Goal: Transaction & Acquisition: Obtain resource

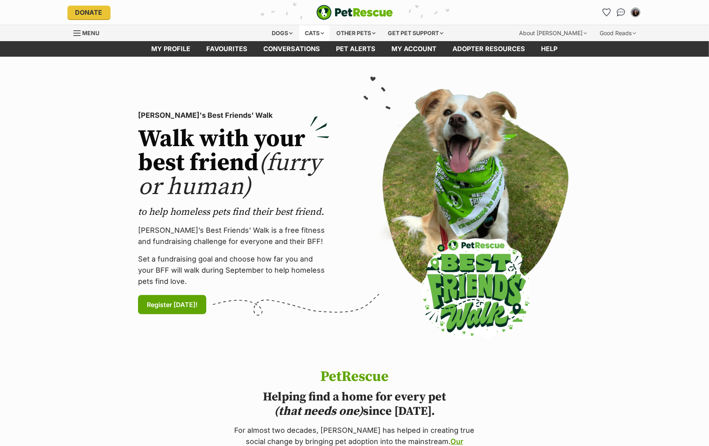
click at [314, 27] on div "Cats" at bounding box center [314, 33] width 30 height 16
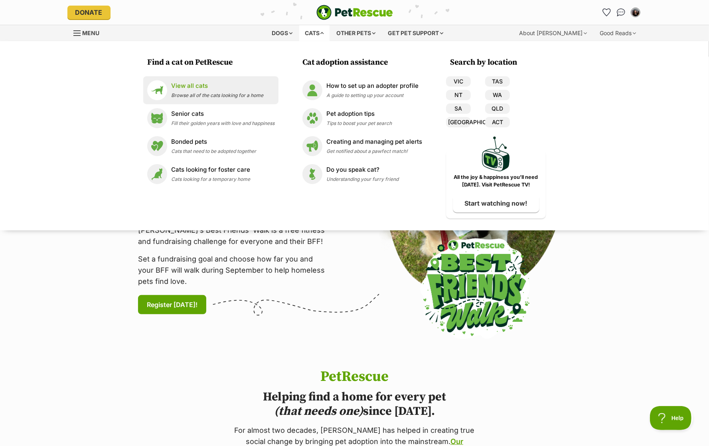
click at [235, 93] on span "Browse all of the cats looking for a home" at bounding box center [217, 95] width 92 height 6
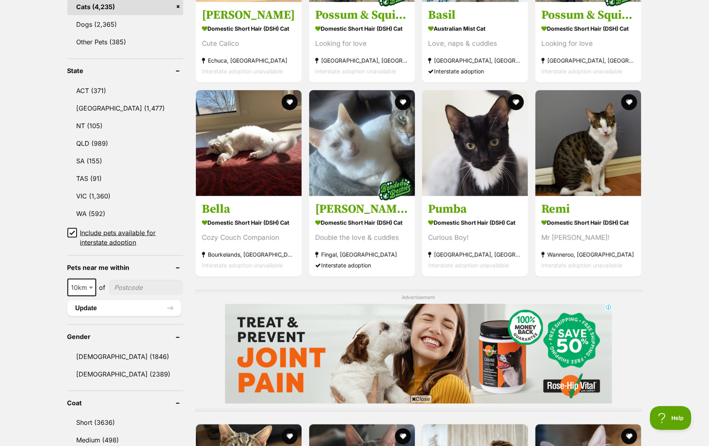
click at [85, 282] on span "10km" at bounding box center [81, 287] width 27 height 11
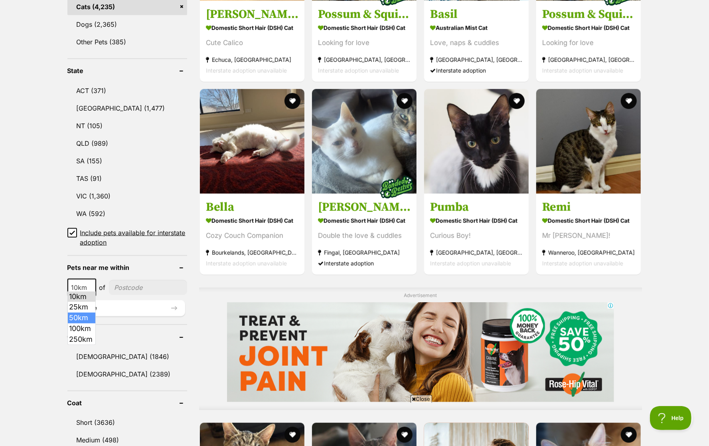
select select "50"
click at [124, 288] on input"] "postcode" at bounding box center [148, 287] width 77 height 15
type input"] "3"
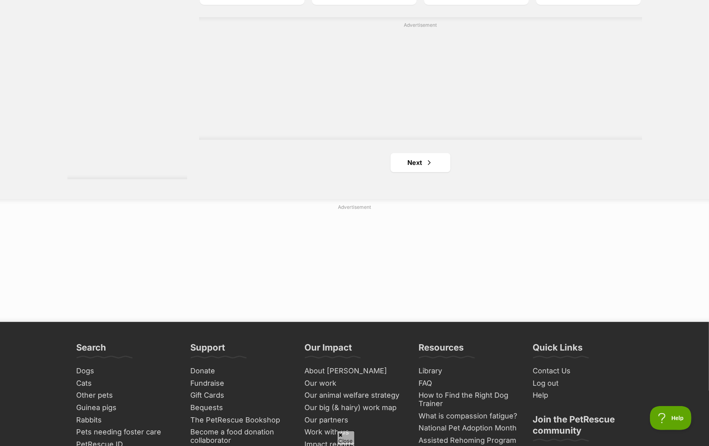
scroll to position [1441, 0]
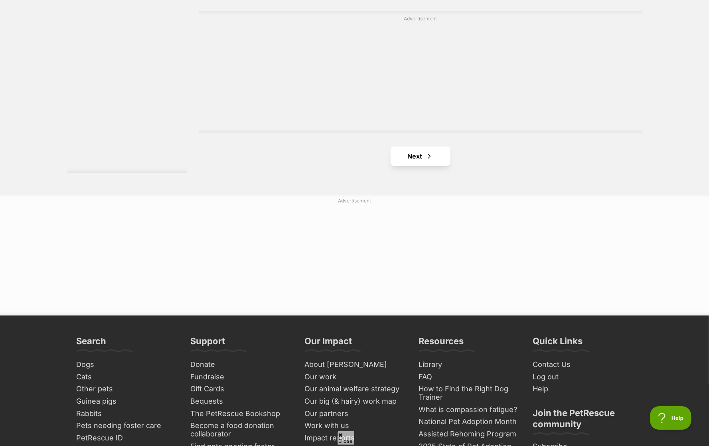
click at [435, 155] on link "Next" at bounding box center [421, 155] width 60 height 19
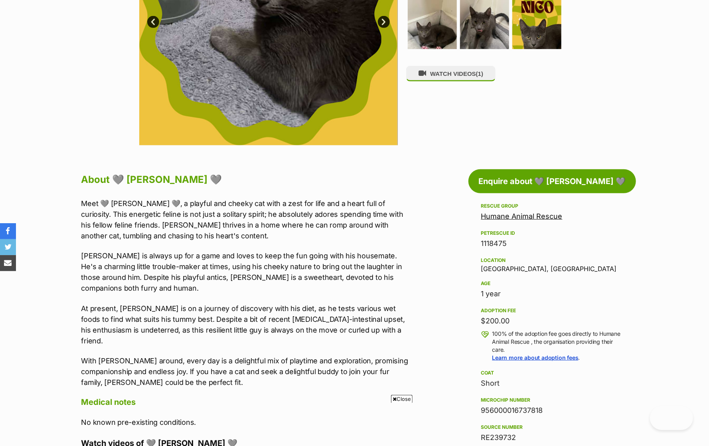
scroll to position [279, 0]
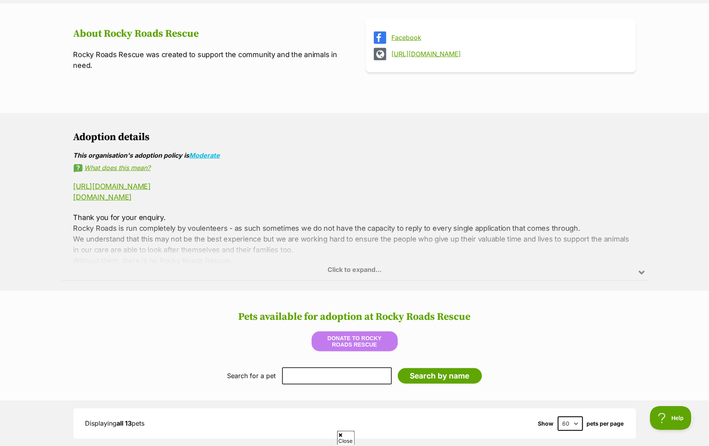
scroll to position [304, 0]
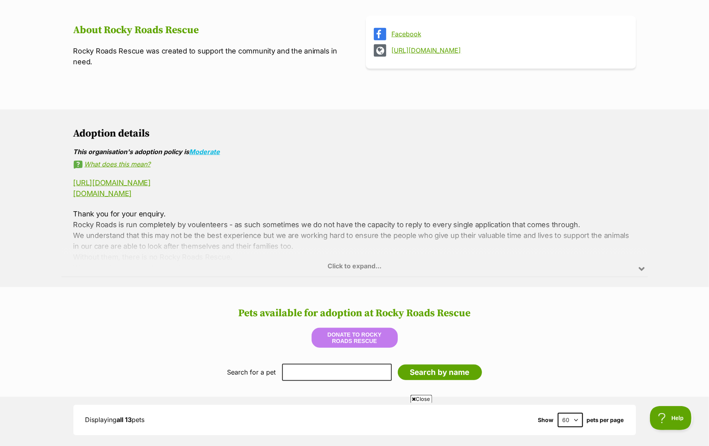
click at [367, 257] on div "Click to expand..." at bounding box center [354, 245] width 586 height 62
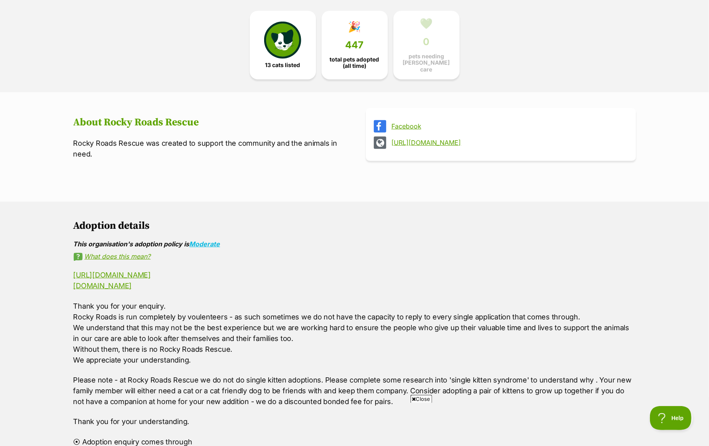
scroll to position [166, 0]
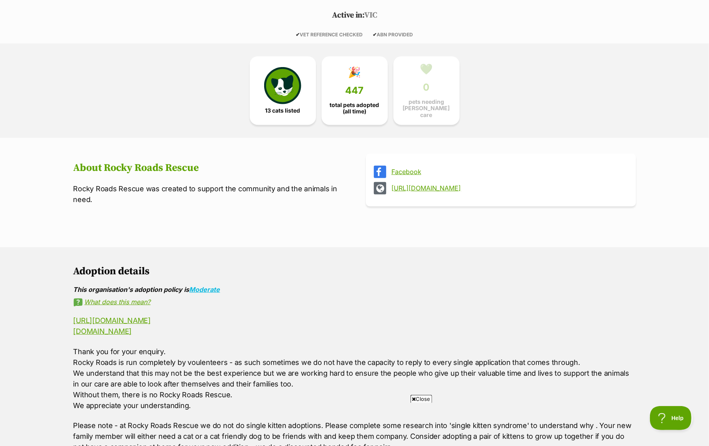
click at [444, 184] on link "http://www.rockyroadsrescue.org" at bounding box center [507, 187] width 233 height 7
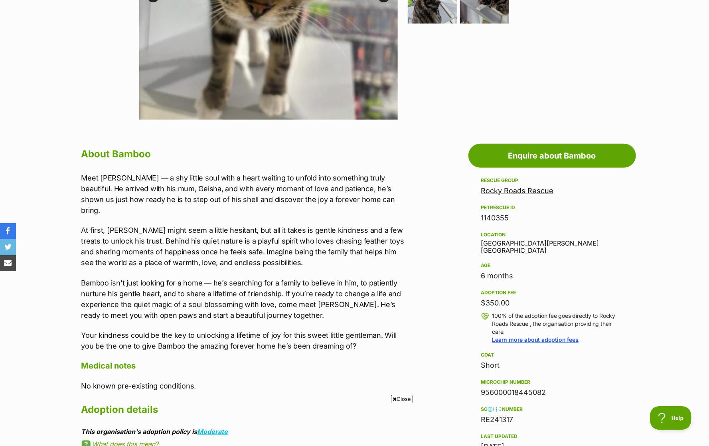
scroll to position [315, 0]
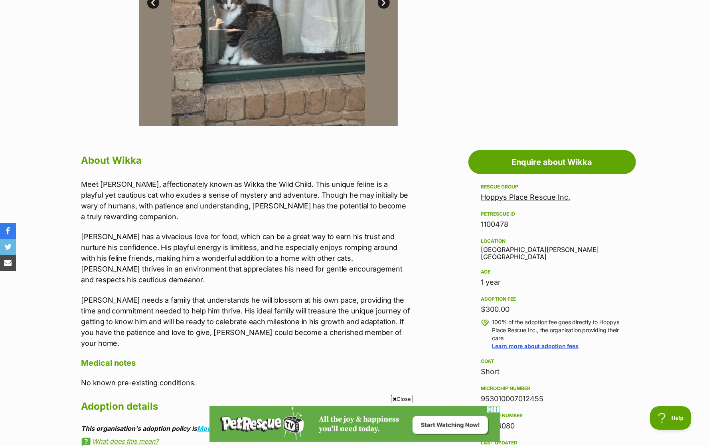
scroll to position [299, 0]
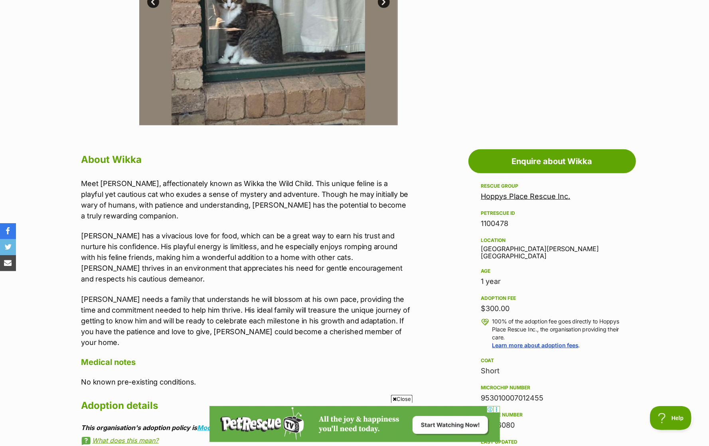
click at [255, 191] on p "Meet Wikka, affectionately known as Wikka the Wild Child. This unique feline is…" at bounding box center [246, 199] width 330 height 43
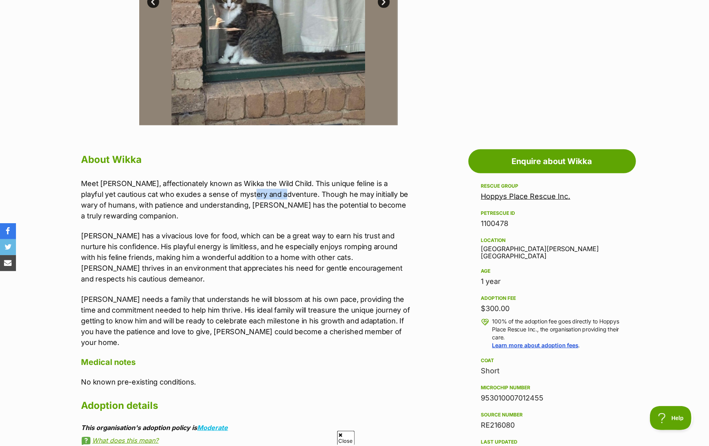
click at [255, 191] on p "Meet Wikka, affectionately known as Wikka the Wild Child. This unique feline is…" at bounding box center [246, 199] width 330 height 43
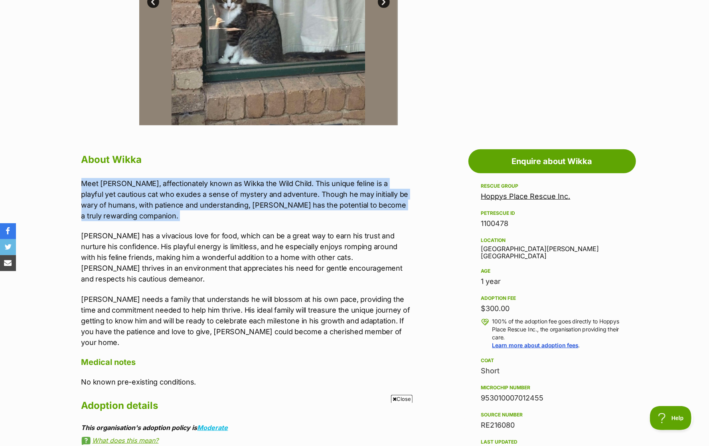
scroll to position [0, 0]
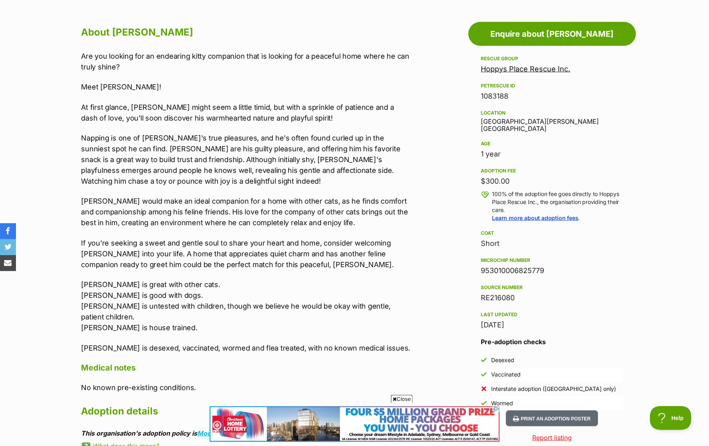
click at [184, 104] on p "At first glance, Joseph might seem a little timid, but with a sprinkle of patie…" at bounding box center [246, 113] width 330 height 22
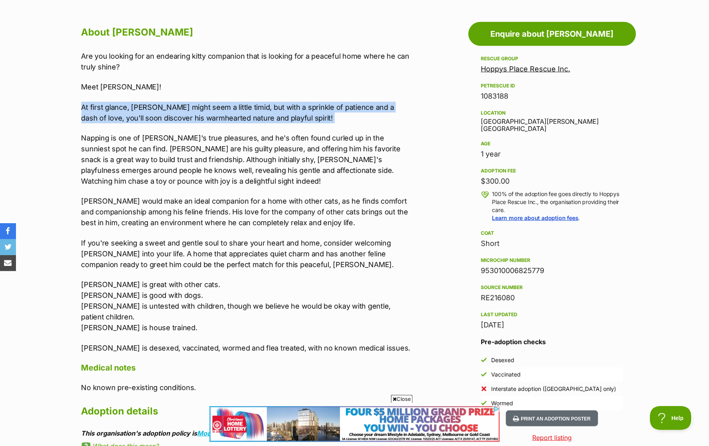
click at [195, 146] on p "Napping is one of Joseph's true pleasures, and he's often found curled up in th…" at bounding box center [246, 159] width 330 height 54
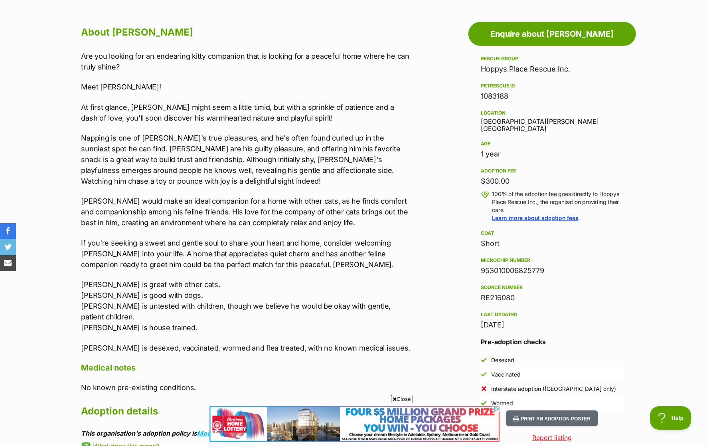
click at [195, 146] on p "Napping is one of Joseph's true pleasures, and he's often found curled up in th…" at bounding box center [246, 159] width 330 height 54
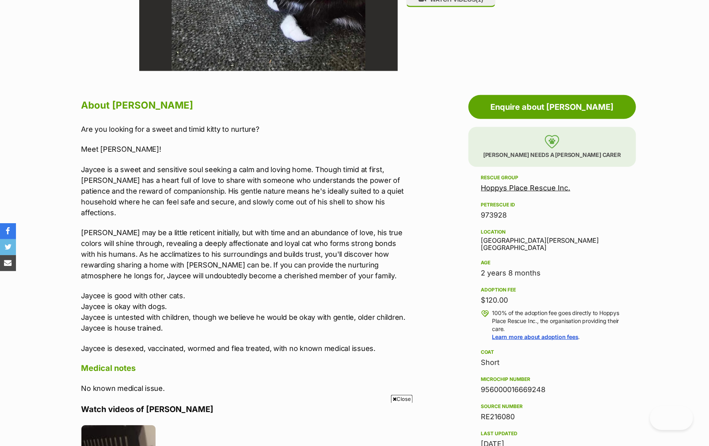
click at [275, 194] on p "Jaycee is a sweet and sensitive soul seeking a calm and loving home. Though tim…" at bounding box center [246, 191] width 330 height 54
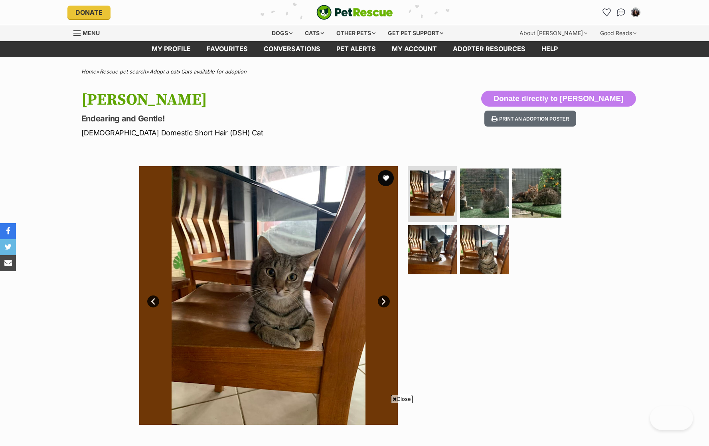
scroll to position [50, 0]
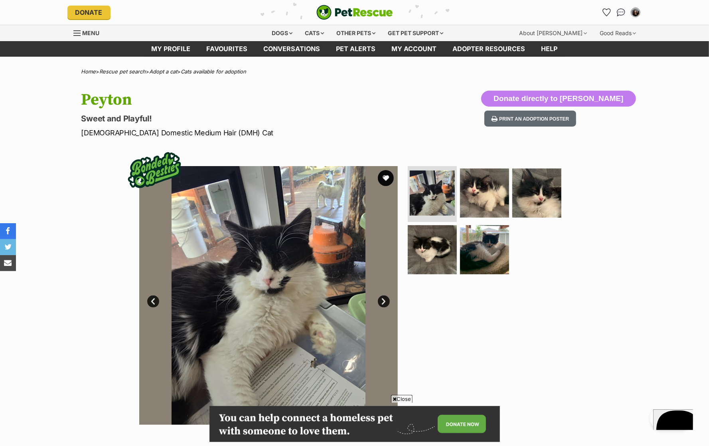
scroll to position [297, 0]
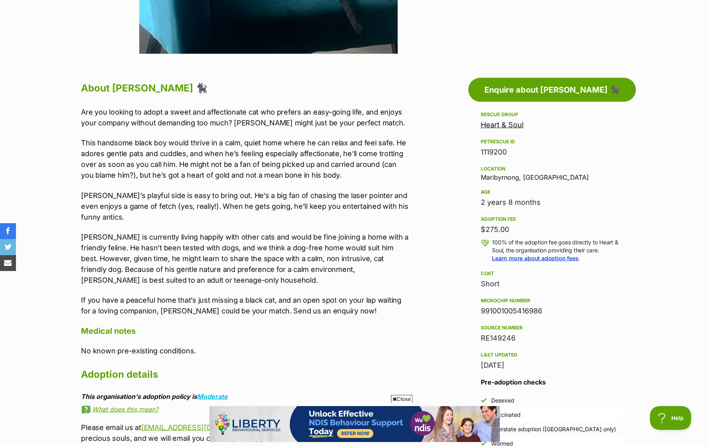
click at [254, 114] on p "Are you looking to adopt a sweet and affectionate cat who prefers an easy-going…" at bounding box center [246, 118] width 330 height 22
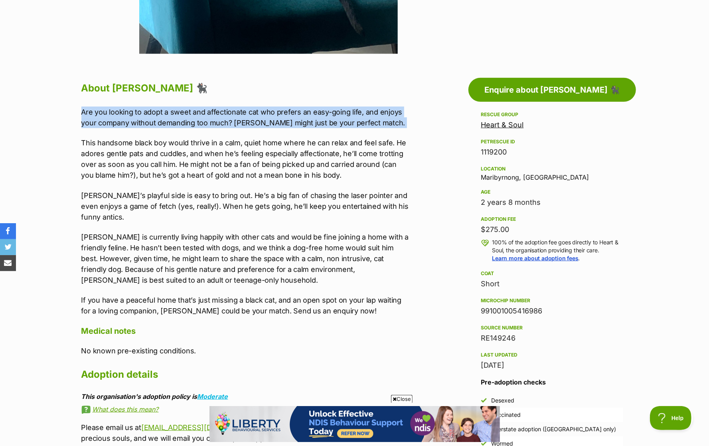
click at [246, 163] on p "This handsome black boy would thrive in a calm, quiet home where he can relax a…" at bounding box center [246, 158] width 330 height 43
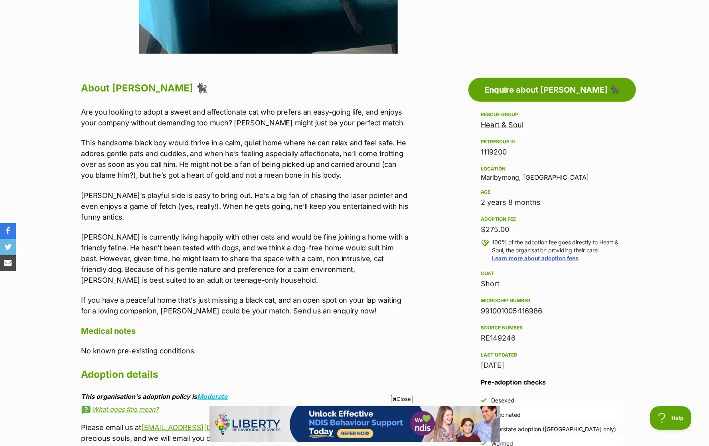
click at [246, 163] on p "This handsome black boy would thrive in a calm, quiet home where he can relax a…" at bounding box center [246, 158] width 330 height 43
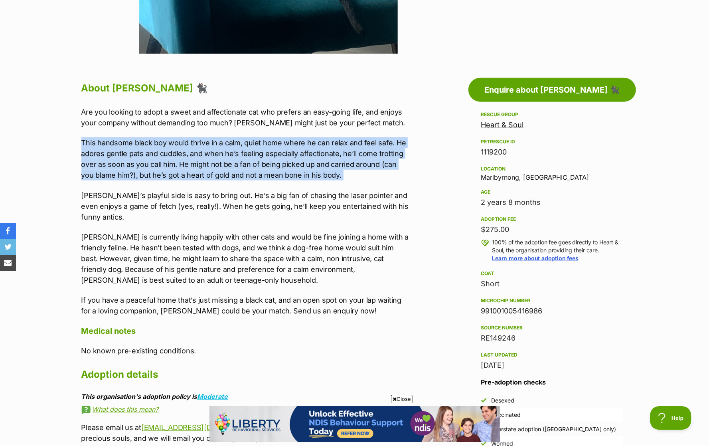
click at [242, 190] on p "Jay’s playful side is easy to bring out. He’s a big fan of chasing the laser po…" at bounding box center [246, 206] width 330 height 32
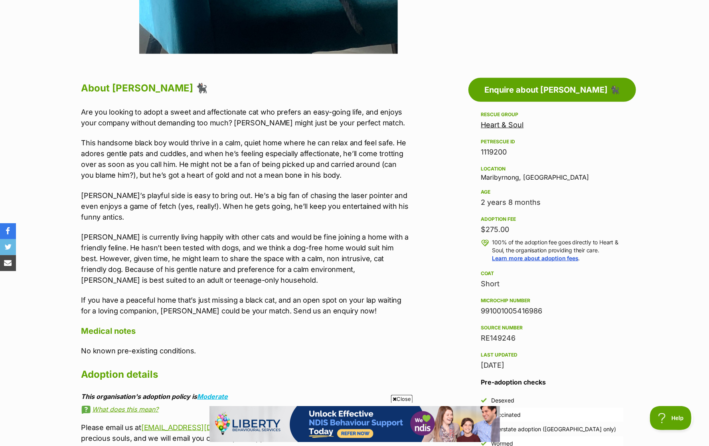
click at [242, 190] on p "Jay’s playful side is easy to bring out. He’s a big fan of chasing the laser po…" at bounding box center [246, 206] width 330 height 32
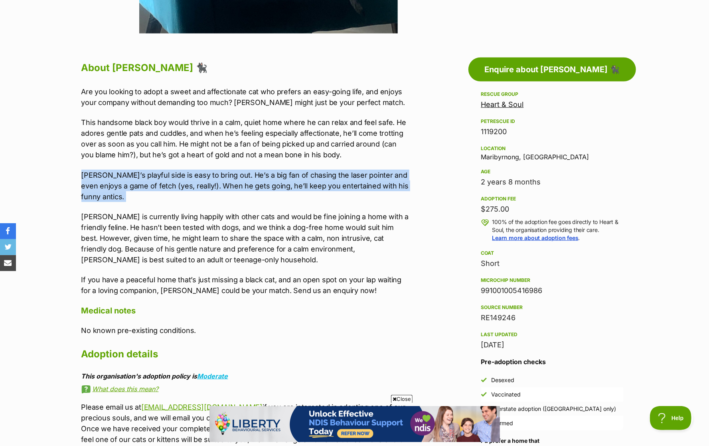
scroll to position [393, 0]
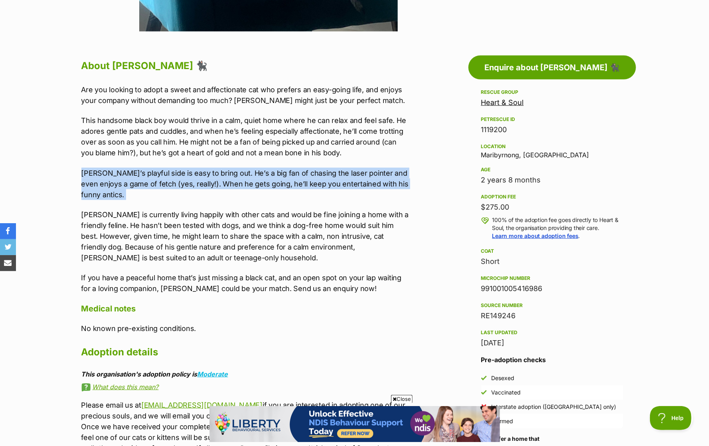
click at [237, 209] on p "Jay is currently living happily with other cats and would be fine joining a hom…" at bounding box center [246, 236] width 330 height 54
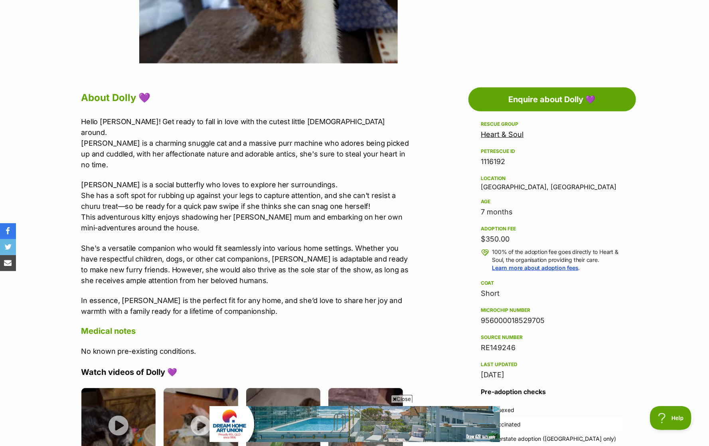
scroll to position [362, 0]
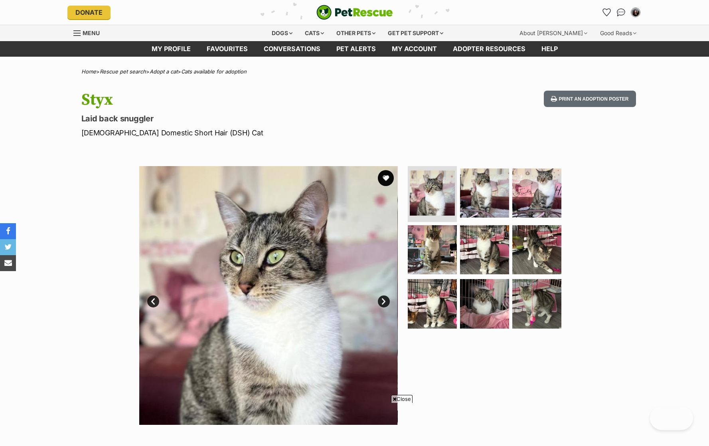
scroll to position [453, 0]
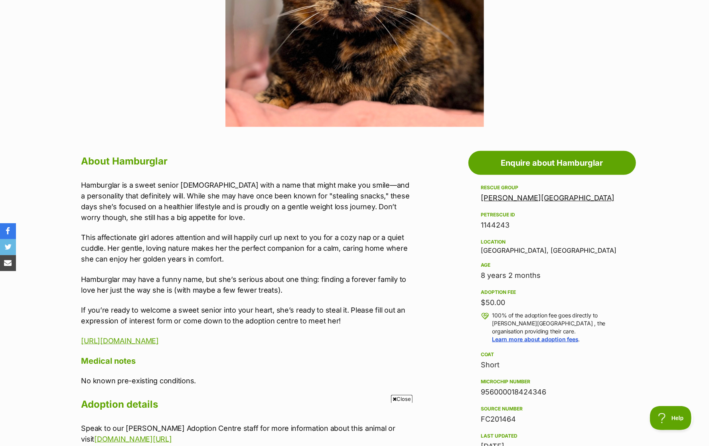
click at [226, 189] on p "Hamburglar is a sweet senior lady with a name that might make you smile—and a p…" at bounding box center [246, 201] width 330 height 43
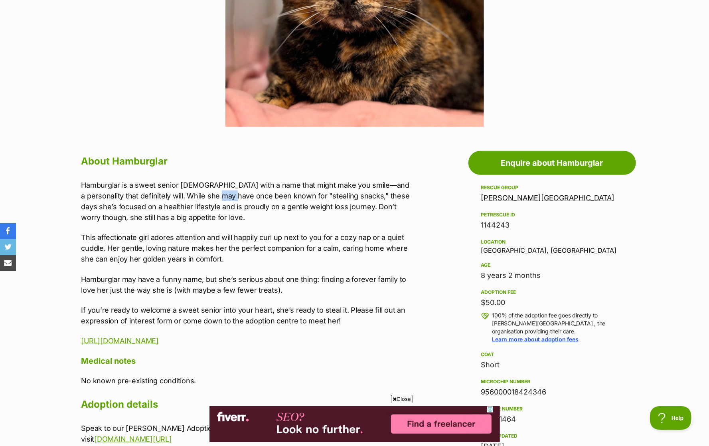
click at [226, 189] on p "Hamburglar is a sweet senior lady with a name that might make you smile—and a p…" at bounding box center [246, 201] width 330 height 43
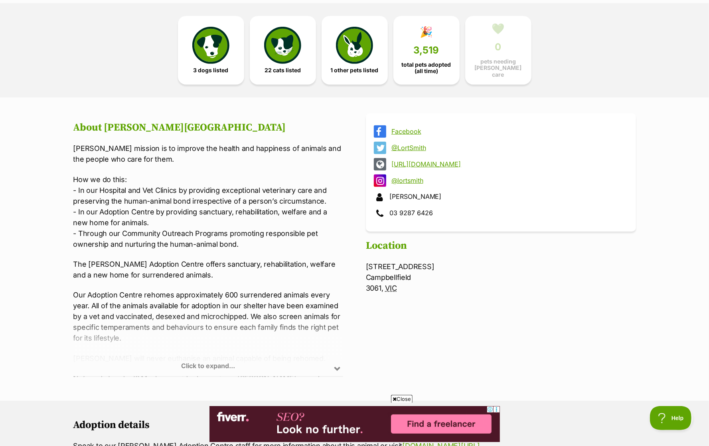
scroll to position [206, 0]
click at [251, 349] on div "Click to expand..." at bounding box center [208, 345] width 270 height 62
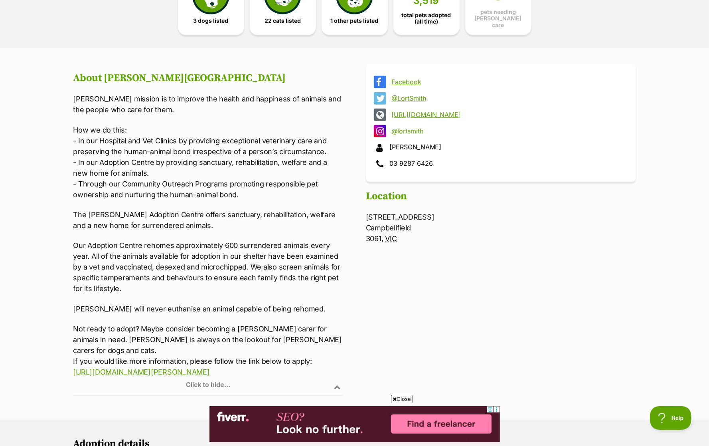
scroll to position [257, 0]
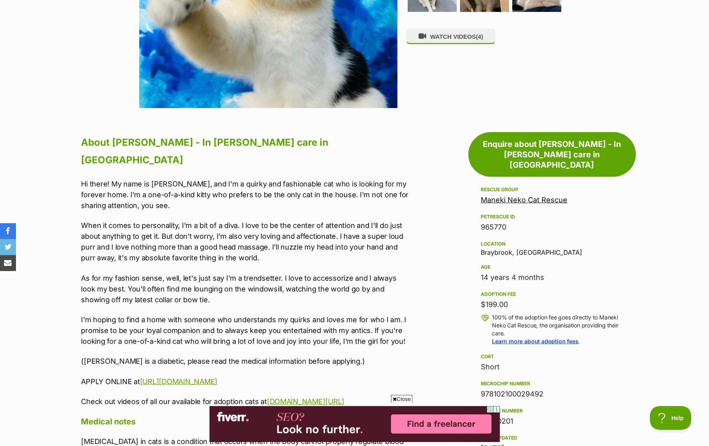
scroll to position [353, 0]
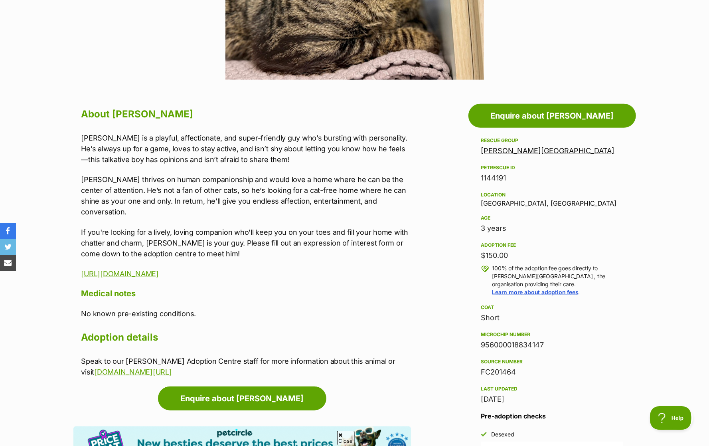
click at [227, 135] on p "Ralph is a playful, affectionate, and super-friendly guy who’s bursting with pe…" at bounding box center [246, 148] width 330 height 32
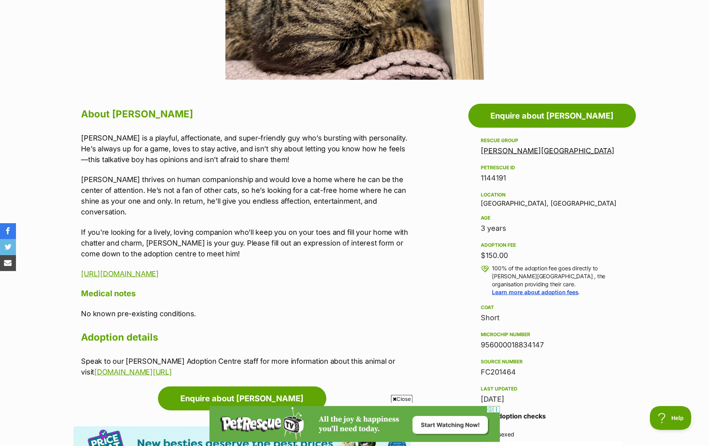
click at [243, 184] on p "Ralph thrives on human companionship and would love a home where he can be the …" at bounding box center [246, 195] width 330 height 43
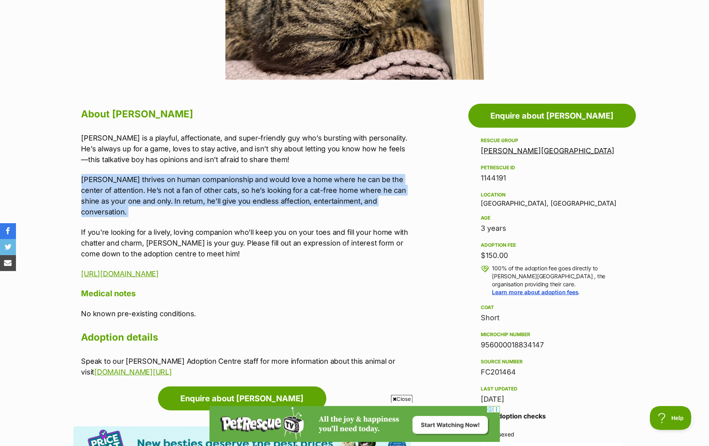
click at [259, 212] on div "Ralph is a playful, affectionate, and super-friendly guy who’s bursting with pe…" at bounding box center [246, 205] width 330 height 146
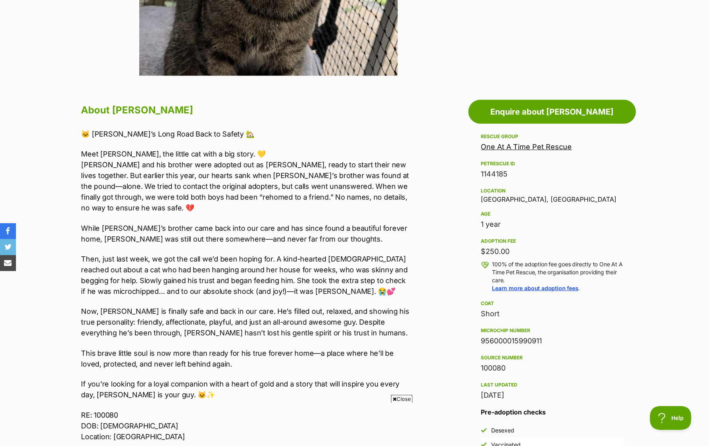
click at [245, 162] on p "Meet [PERSON_NAME], the little cat with a big story. 💛 [PERSON_NAME] and his br…" at bounding box center [246, 180] width 330 height 65
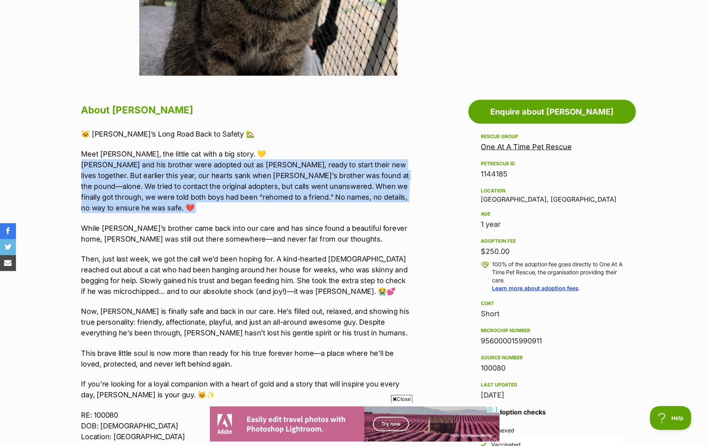
click at [278, 223] on p "While Edgar’s brother came back into our care and has since found a beautiful f…" at bounding box center [246, 234] width 330 height 22
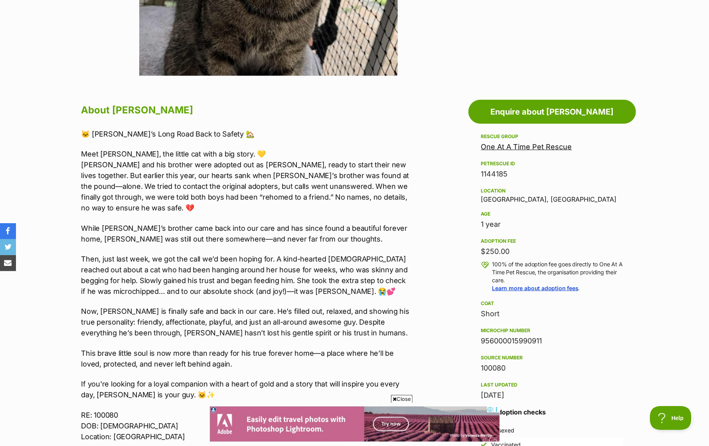
click at [278, 223] on p "While Edgar’s brother came back into our care and has since found a beautiful f…" at bounding box center [246, 234] width 330 height 22
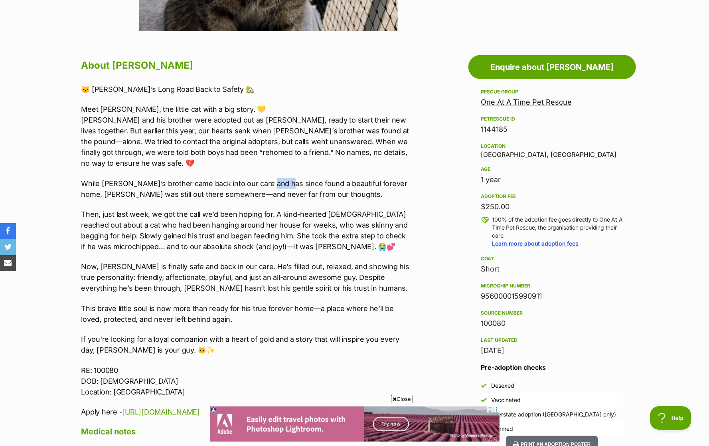
scroll to position [404, 0]
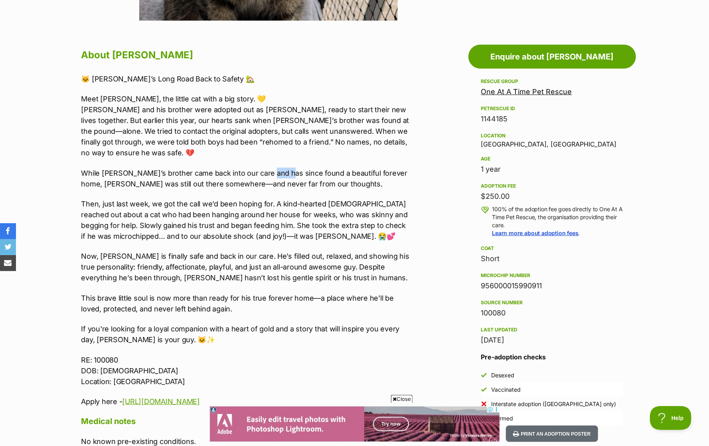
click at [272, 198] on p "Then, just last week, we got the call we’d been hoping for. A kind-hearted lady…" at bounding box center [246, 219] width 330 height 43
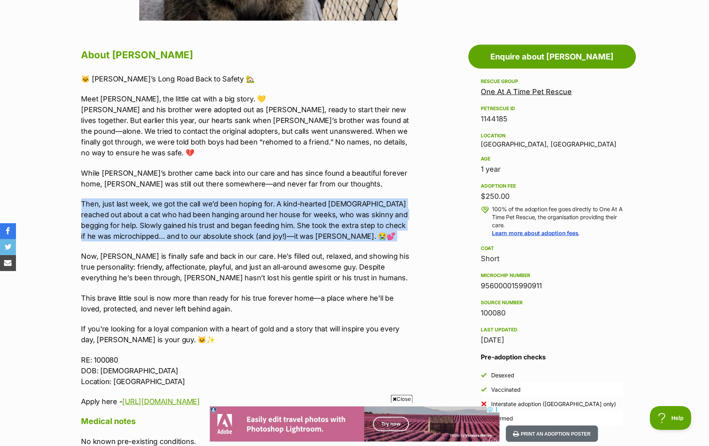
scroll to position [0, 0]
click at [272, 198] on p "Then, just last week, we got the call we’d been hoping for. A kind-hearted lady…" at bounding box center [246, 219] width 330 height 43
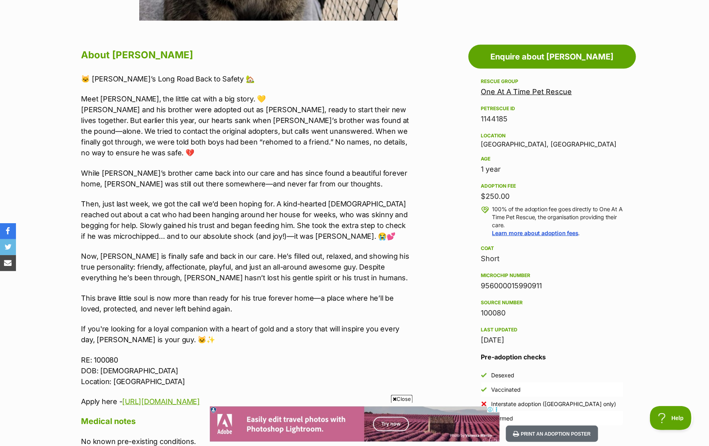
click at [169, 96] on p "Meet Edgar, the little cat with a big story. 💛 Edgar and his brother were adopt…" at bounding box center [246, 125] width 330 height 65
click at [176, 105] on p "Meet Edgar, the little cat with a big story. 💛 Edgar and his brother were adopt…" at bounding box center [246, 125] width 330 height 65
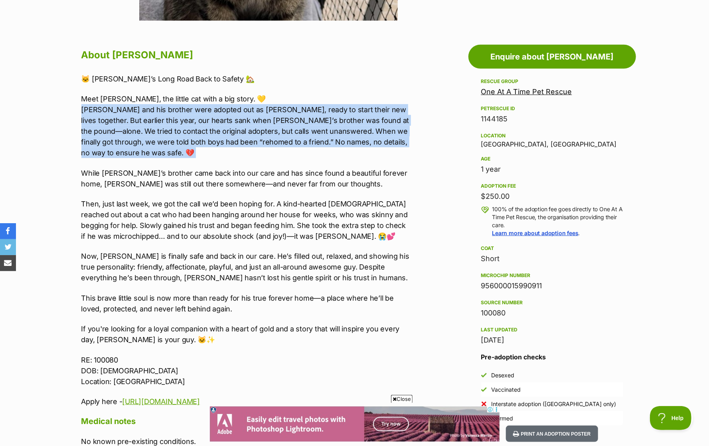
click at [176, 105] on p "Meet Edgar, the little cat with a big story. 💛 Edgar and his brother were adopt…" at bounding box center [246, 125] width 330 height 65
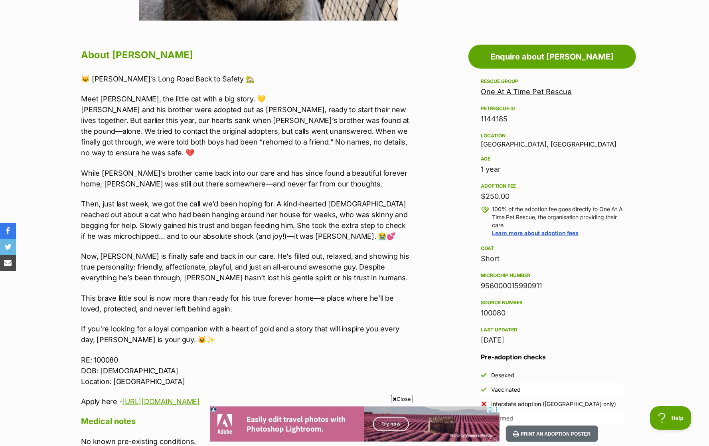
click at [176, 105] on p "Meet Edgar, the little cat with a big story. 💛 Edgar and his brother were adopt…" at bounding box center [246, 125] width 330 height 65
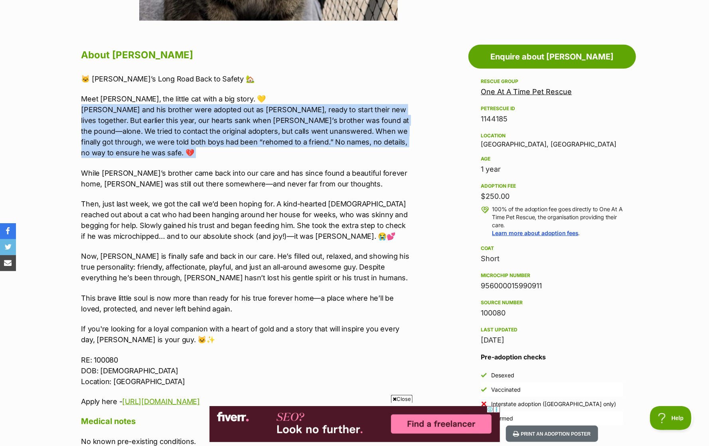
click at [240, 144] on p "Meet Edgar, the little cat with a big story. 💛 Edgar and his brother were adopt…" at bounding box center [246, 125] width 330 height 65
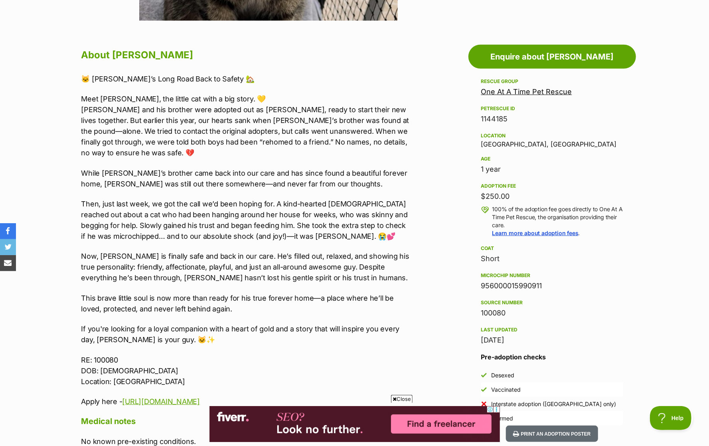
click at [242, 152] on div "🐱 Edgar’s Long Road Back to Safety 🏡 Meet Edgar, the little cat with a big stor…" at bounding box center [246, 239] width 330 height 333
click at [250, 168] on p "While Edgar’s brother came back into our care and has since found a beautiful f…" at bounding box center [246, 179] width 330 height 22
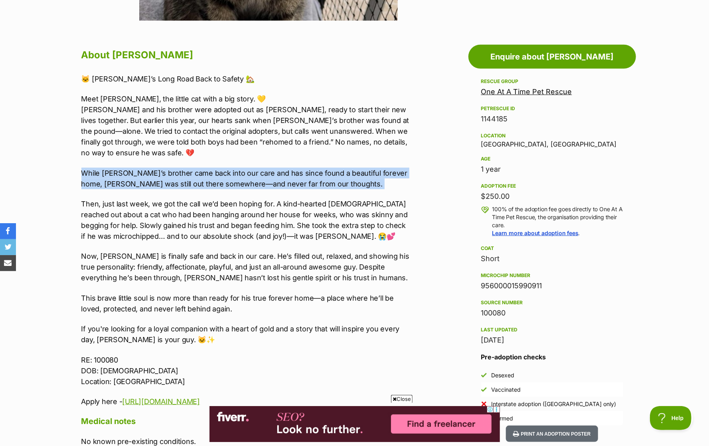
click at [250, 168] on p "While Edgar’s brother came back into our care and has since found a beautiful f…" at bounding box center [246, 179] width 330 height 22
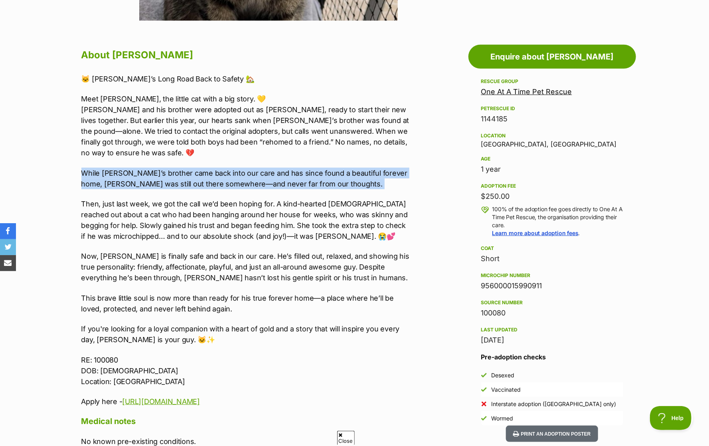
click at [258, 174] on p "While Edgar’s brother came back into our care and has since found a beautiful f…" at bounding box center [246, 179] width 330 height 22
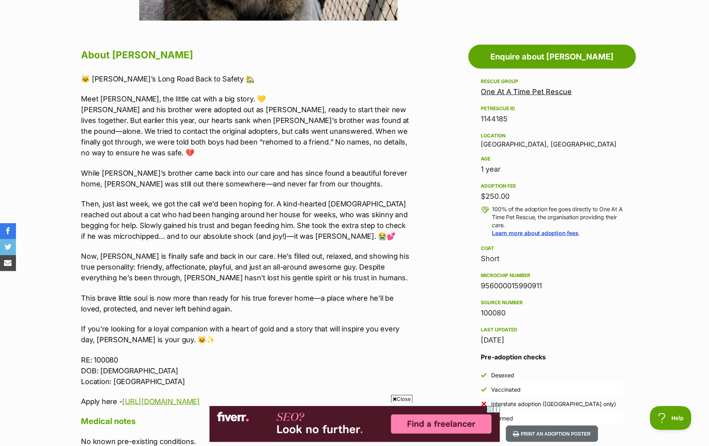
click at [240, 168] on p "While Edgar’s brother came back into our care and has since found a beautiful f…" at bounding box center [246, 179] width 330 height 22
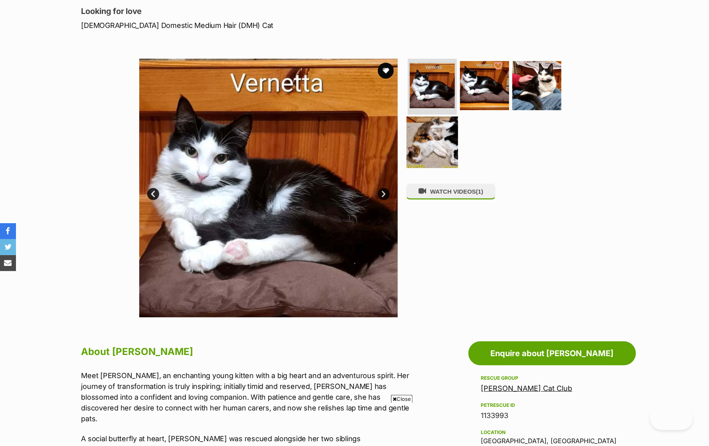
scroll to position [236, 0]
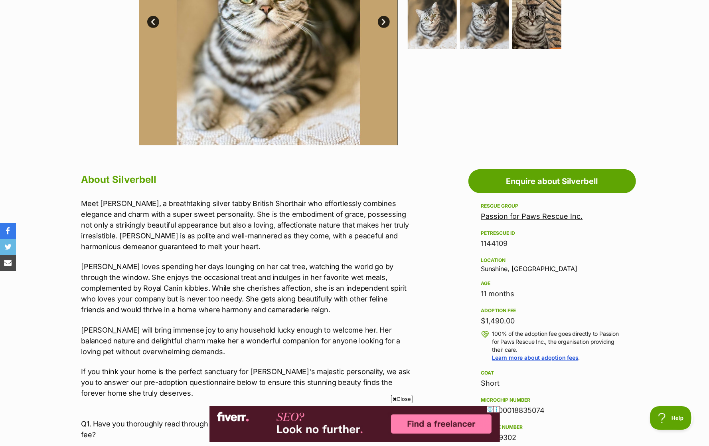
scroll to position [279, 0]
click at [404, 395] on span "Close" at bounding box center [402, 399] width 22 height 8
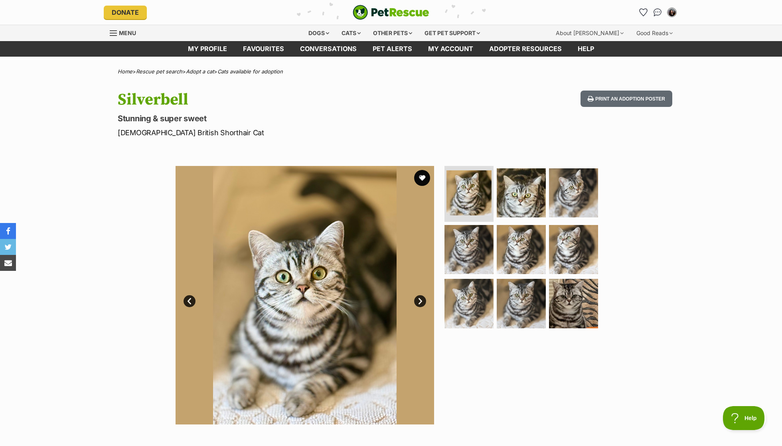
scroll to position [321, 0]
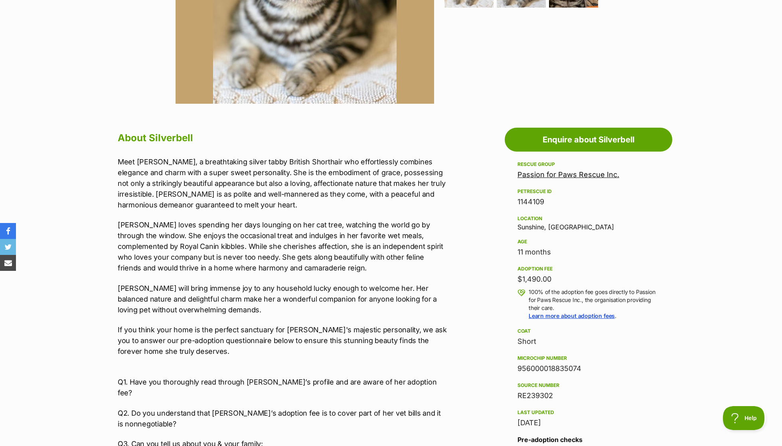
click at [528, 171] on link "Passion for Paws Rescue Inc." at bounding box center [568, 174] width 102 height 8
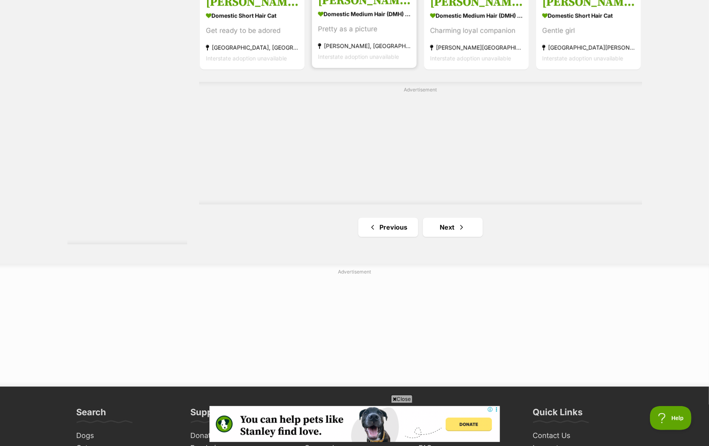
scroll to position [1459, 0]
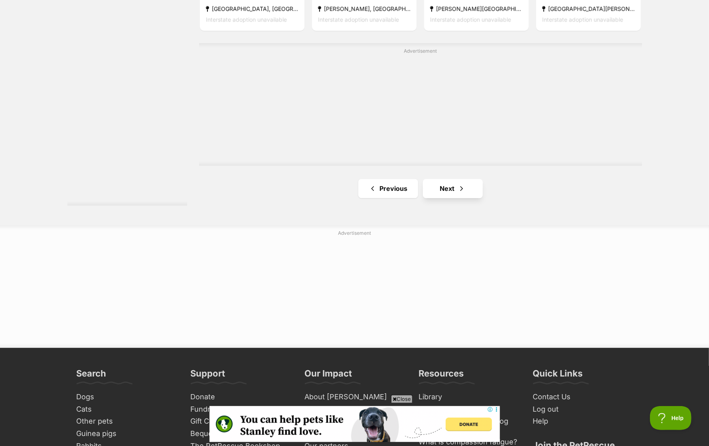
click at [444, 192] on link "Next" at bounding box center [453, 188] width 60 height 19
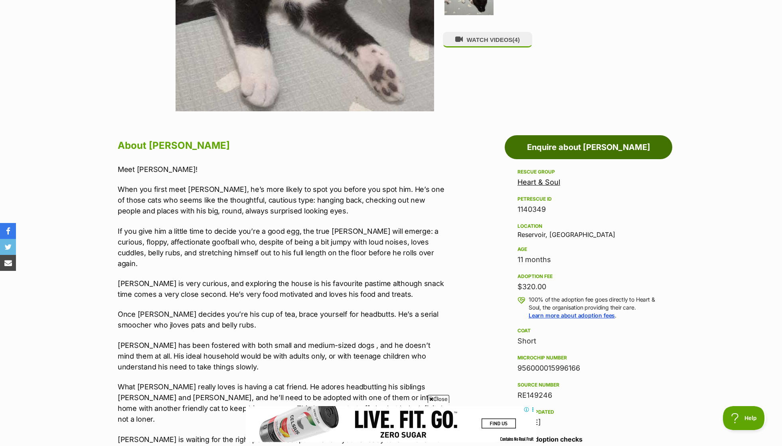
scroll to position [318, 0]
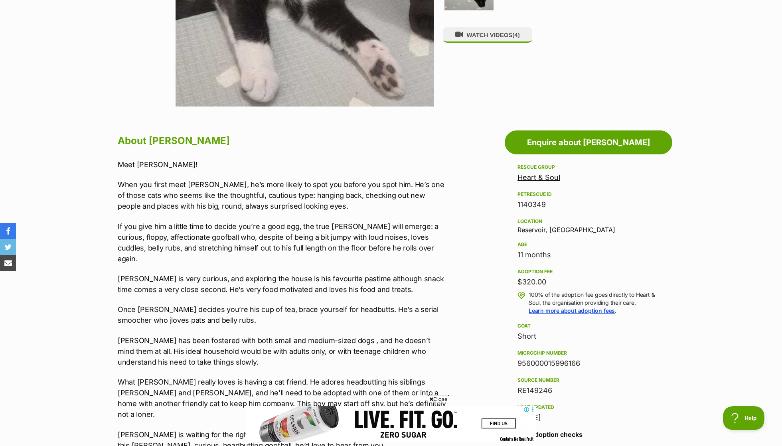
click at [294, 194] on p "When you first meet Benedict, he’s more likely to spot you before you spot him.…" at bounding box center [283, 195] width 330 height 32
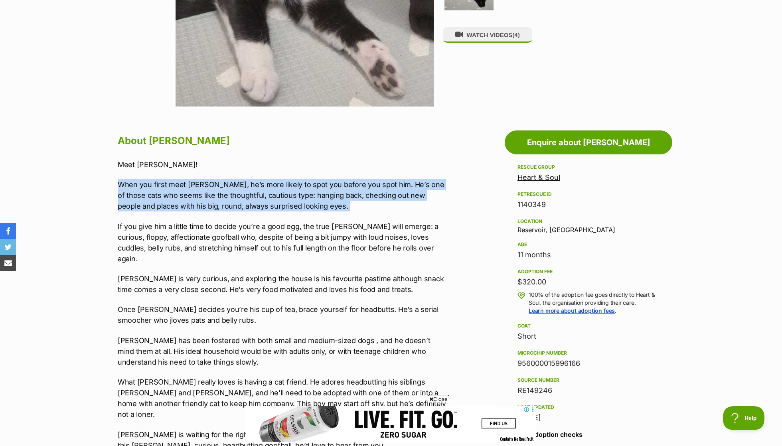
click at [260, 218] on div "Meet Benedict! When you first meet Benedict, he’s more likely to spot you befor…" at bounding box center [283, 305] width 330 height 292
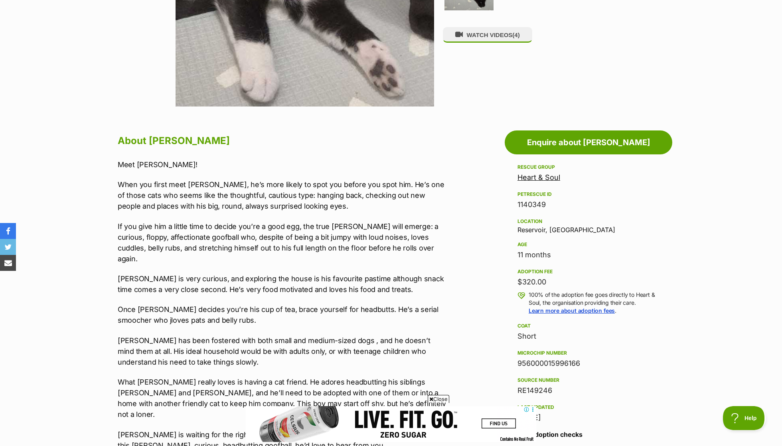
click at [260, 218] on div "Meet Benedict! When you first meet Benedict, he’s more likely to spot you befor…" at bounding box center [283, 305] width 330 height 292
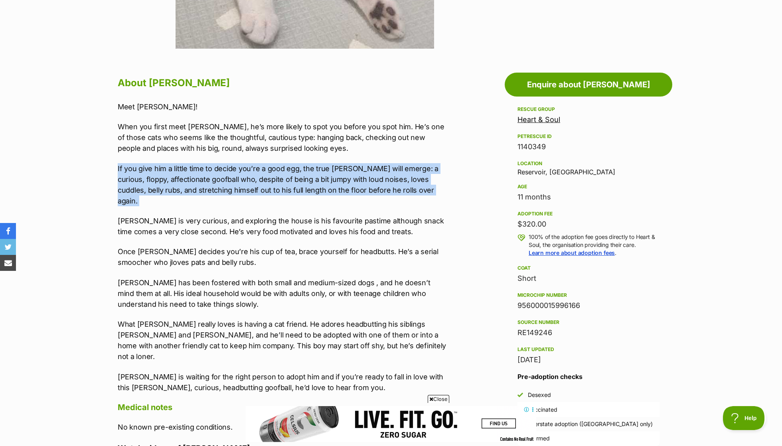
scroll to position [382, 0]
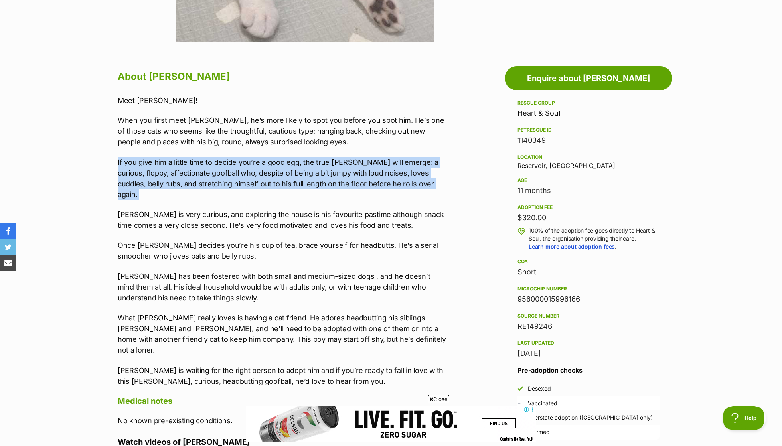
click at [260, 218] on div "Meet Benedict! When you first meet Benedict, he’s more likely to spot you befor…" at bounding box center [283, 241] width 330 height 292
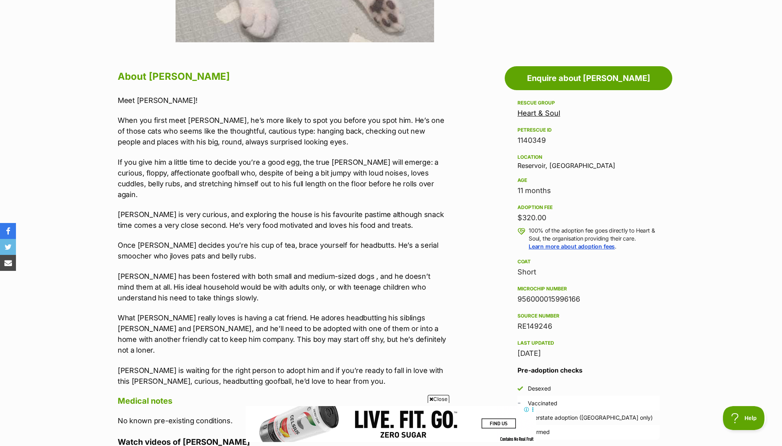
click at [260, 218] on div "Meet Benedict! When you first meet Benedict, he’s more likely to spot you befor…" at bounding box center [283, 241] width 330 height 292
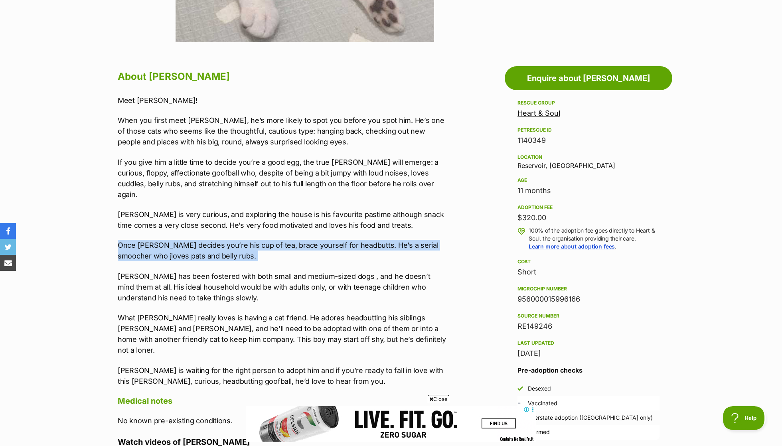
click at [251, 209] on p "Benedict is very curious, and exploring the house is his favourite pastime alth…" at bounding box center [283, 220] width 330 height 22
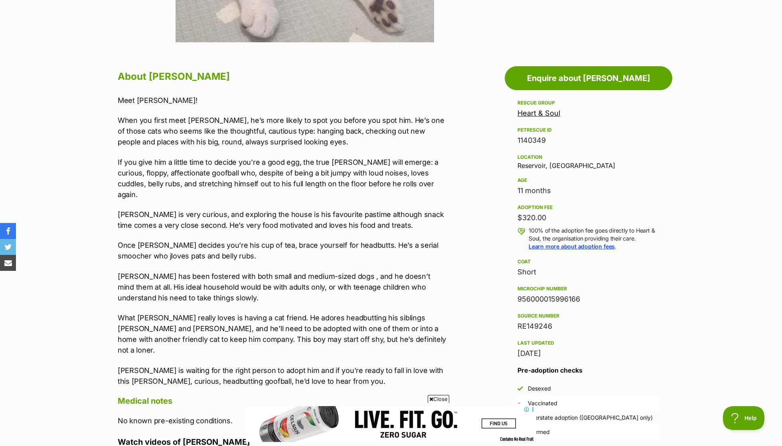
click at [251, 209] on p "Benedict is very curious, and exploring the house is his favourite pastime alth…" at bounding box center [283, 220] width 330 height 22
click at [235, 271] on p "Benny has been fostered with both small and medium-sized dogs , and he doesn’t …" at bounding box center [283, 287] width 330 height 32
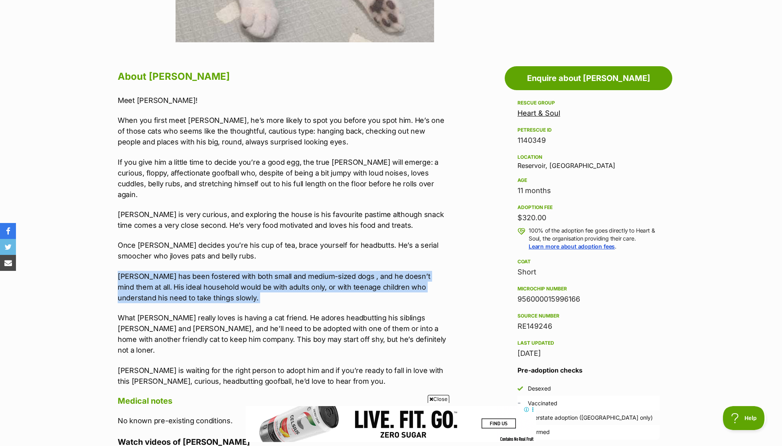
click at [233, 248] on p "Once Benedict decides you’re his cup of tea, brace yourself for headbutts. He’s…" at bounding box center [283, 251] width 330 height 22
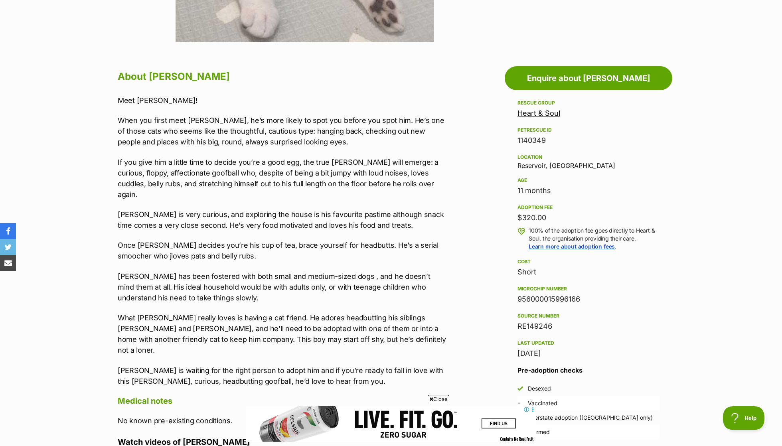
click at [233, 248] on p "Once Benedict decides you’re his cup of tea, brace yourself for headbutts. He’s…" at bounding box center [283, 251] width 330 height 22
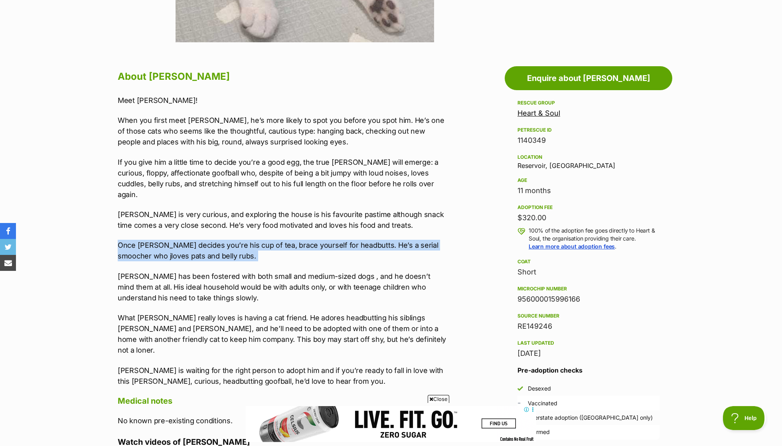
click at [236, 271] on p "Benny has been fostered with both small and medium-sized dogs , and he doesn’t …" at bounding box center [283, 287] width 330 height 32
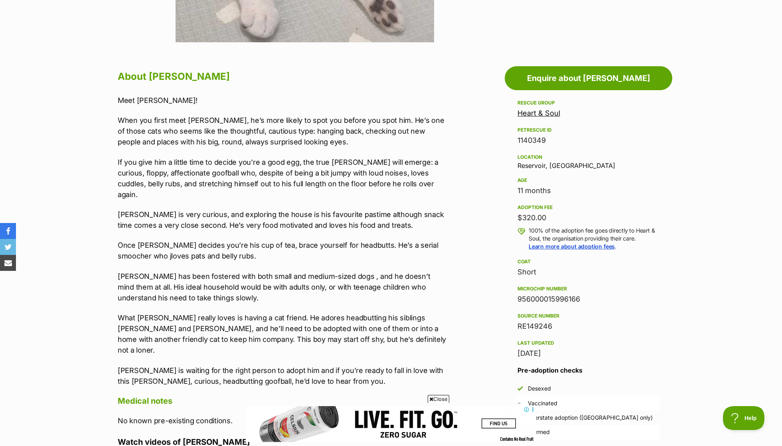
click at [236, 271] on p "Benny has been fostered with both small and medium-sized dogs , and he doesn’t …" at bounding box center [283, 287] width 330 height 32
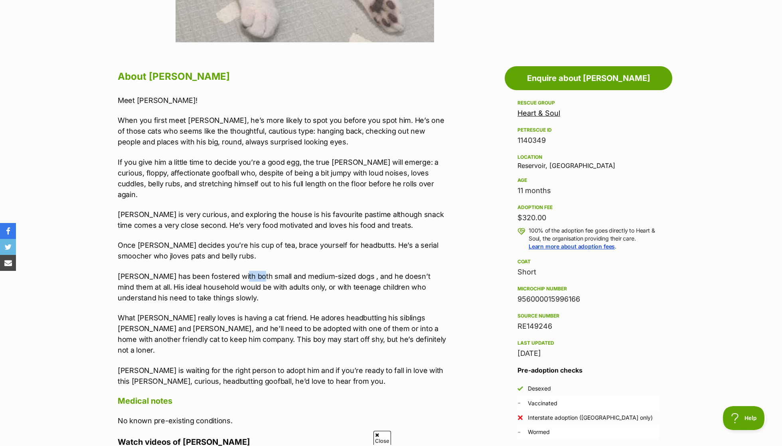
click at [236, 271] on p "Benny has been fostered with both small and medium-sized dogs , and he doesn’t …" at bounding box center [283, 287] width 330 height 32
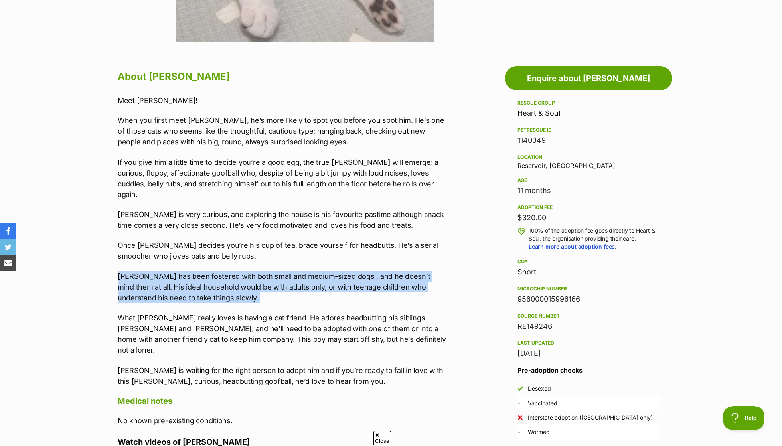
click at [240, 243] on p "Once Benedict decides you’re his cup of tea, brace yourself for headbutts. He’s…" at bounding box center [283, 251] width 330 height 22
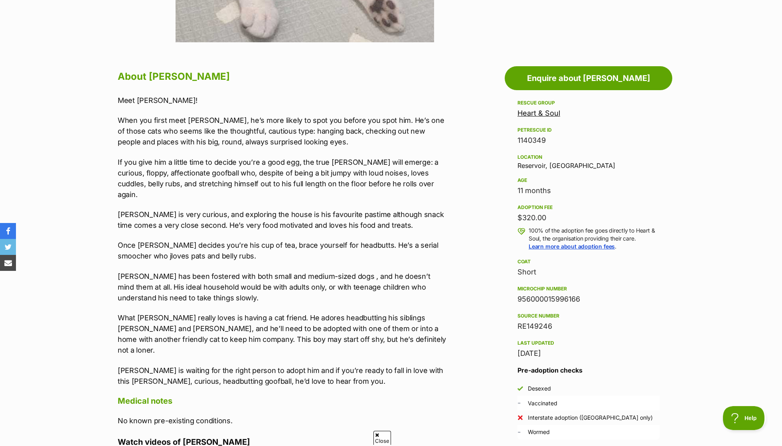
click at [253, 274] on p "Benny has been fostered with both small and medium-sized dogs , and he doesn’t …" at bounding box center [283, 287] width 330 height 32
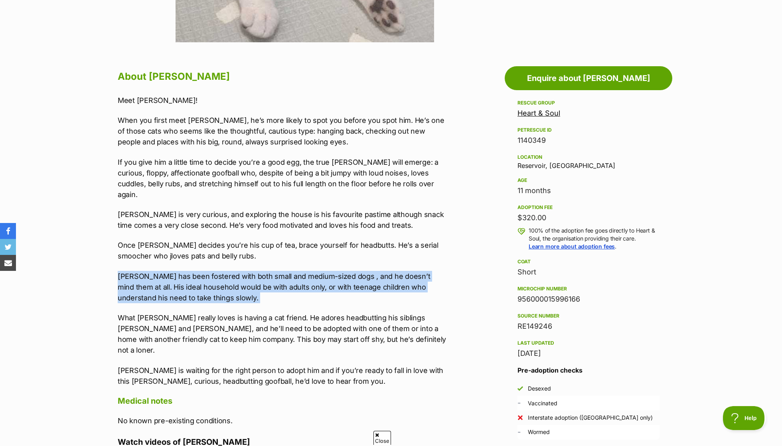
click at [253, 274] on p "Benny has been fostered with both small and medium-sized dogs , and he doesn’t …" at bounding box center [283, 287] width 330 height 32
click at [255, 256] on div "Meet Benedict! When you first meet Benedict, he’s more likely to spot you befor…" at bounding box center [283, 241] width 330 height 292
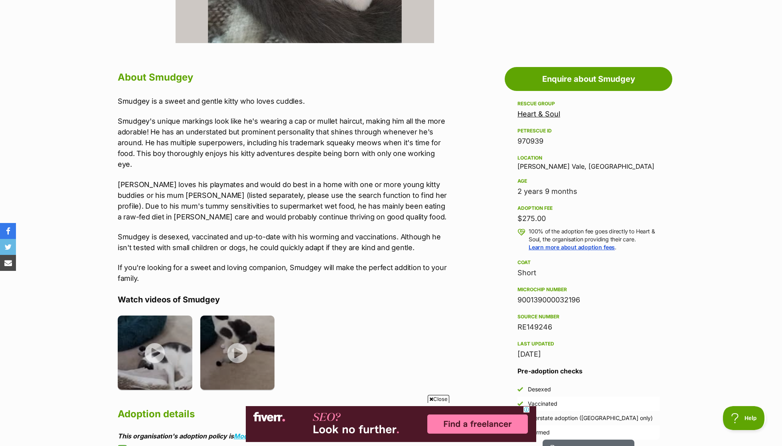
scroll to position [382, 0]
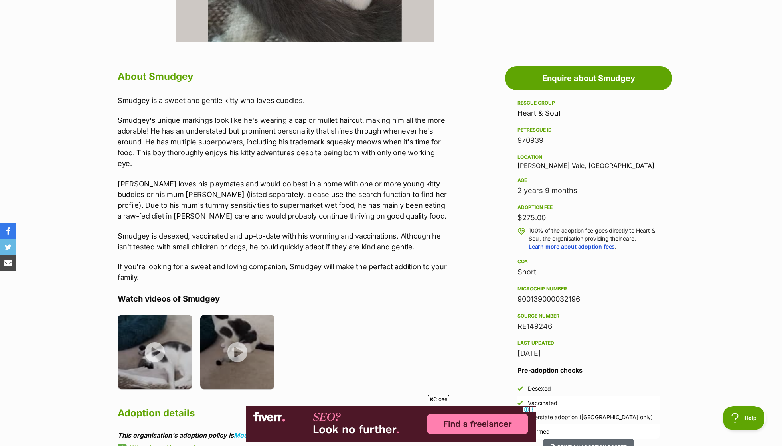
click at [148, 103] on p "Smudgey is a sweet and gentle kitty who loves cuddles." at bounding box center [283, 100] width 330 height 11
click at [163, 132] on p "Smudgey's unique markings look like he's wearing a cap or mullet haircut, makin…" at bounding box center [283, 142] width 330 height 54
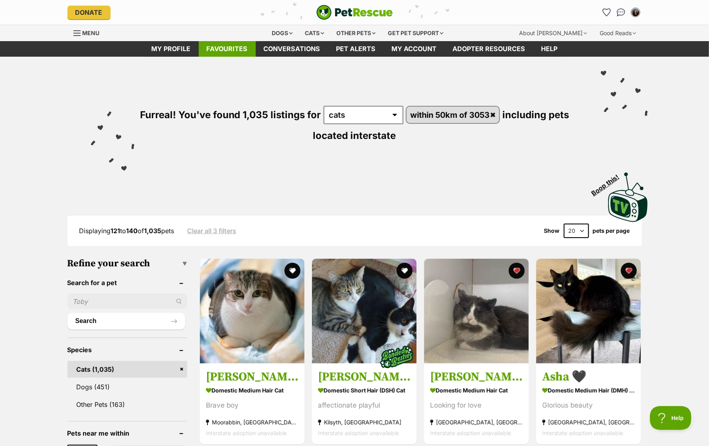
click at [225, 55] on link "Favourites" at bounding box center [227, 49] width 57 height 16
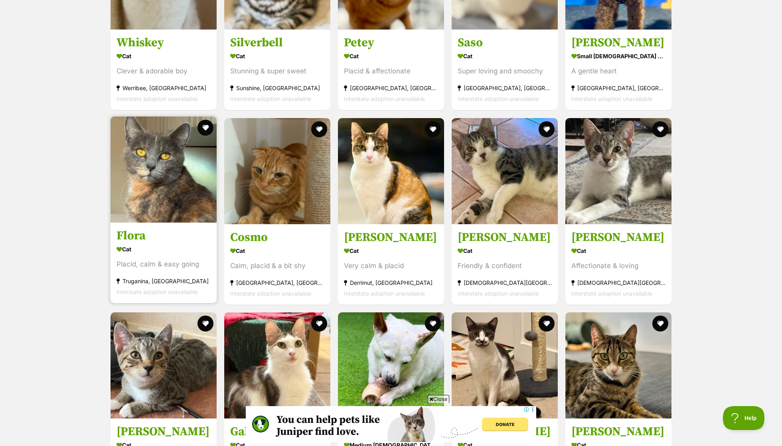
scroll to position [803, 0]
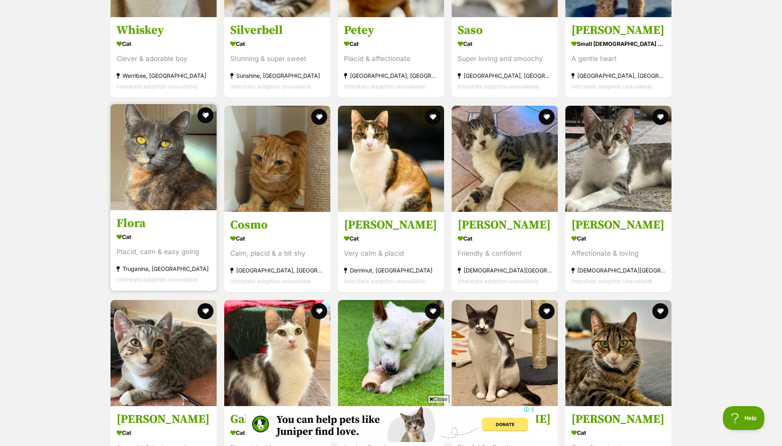
click at [176, 216] on h3 "Flora" at bounding box center [163, 223] width 94 height 15
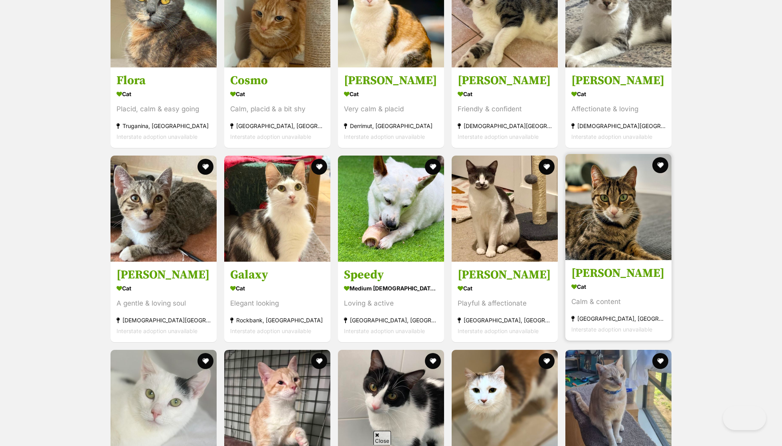
click at [616, 266] on h3 "Lou-lou" at bounding box center [618, 273] width 94 height 15
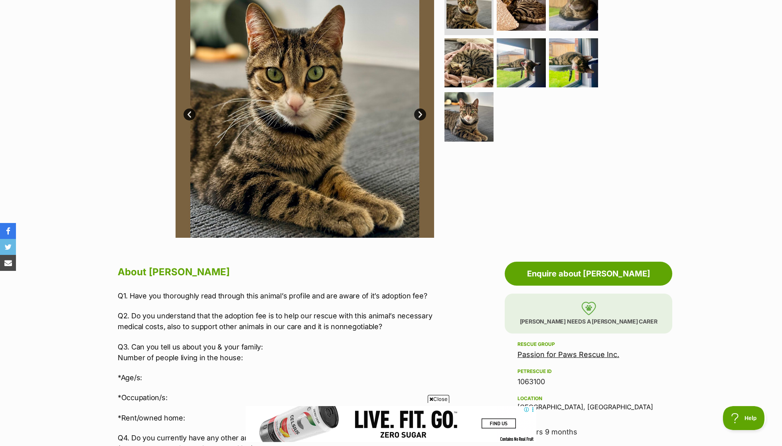
scroll to position [150, 0]
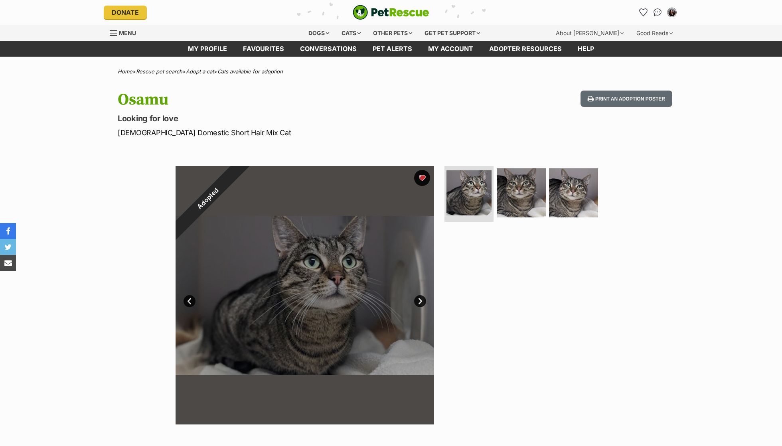
click at [428, 174] on button "favourite" at bounding box center [422, 178] width 16 height 16
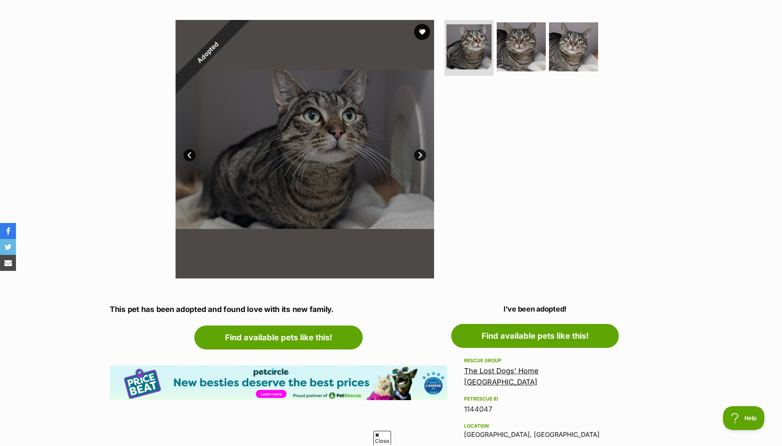
scroll to position [273, 0]
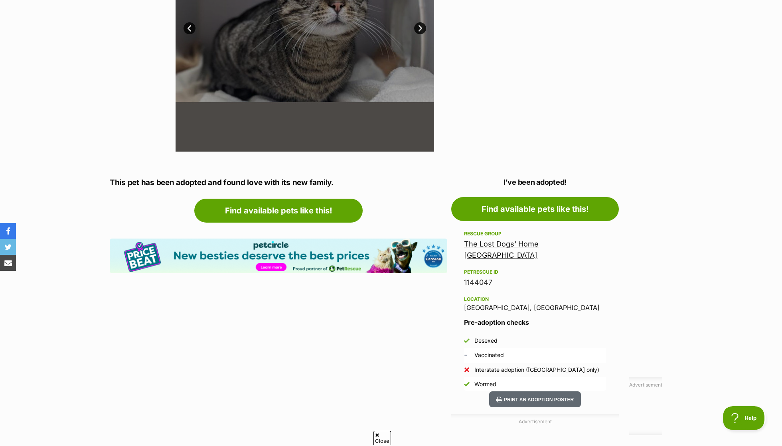
click at [532, 246] on link "The Lost Dogs' Home Cranbourne" at bounding box center [501, 250] width 75 height 20
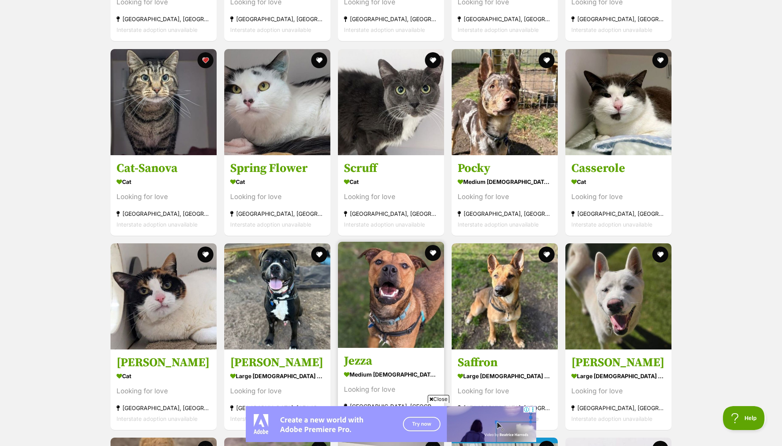
scroll to position [755, 0]
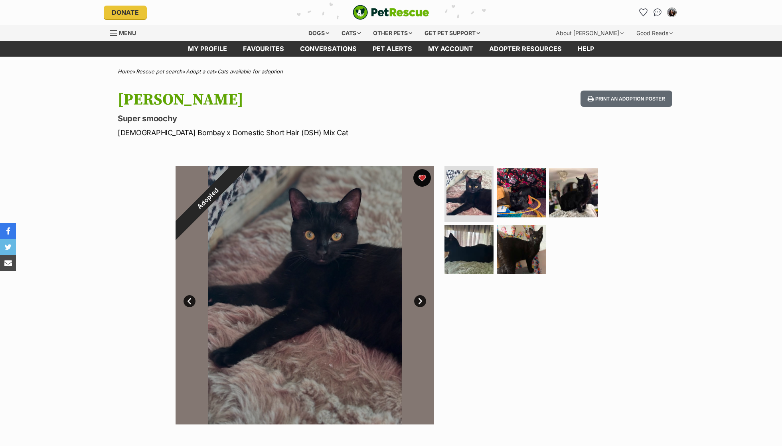
click at [421, 179] on button "favourite" at bounding box center [422, 178] width 18 height 18
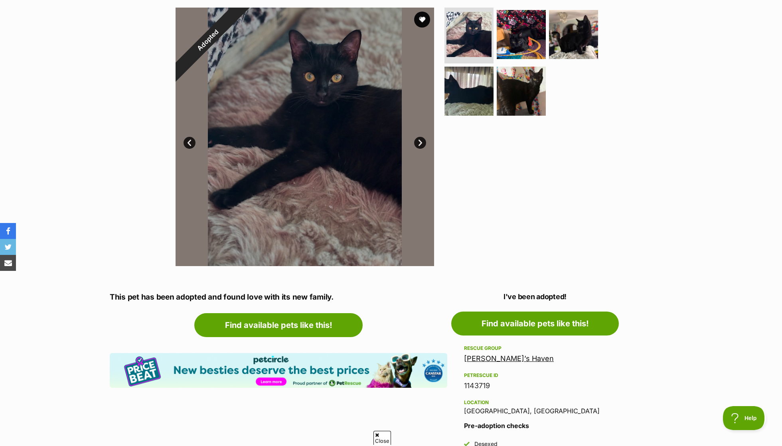
scroll to position [224, 0]
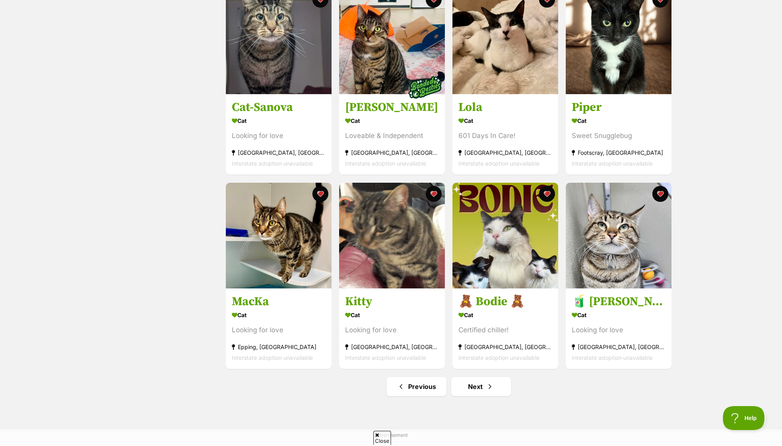
scroll to position [756, 0]
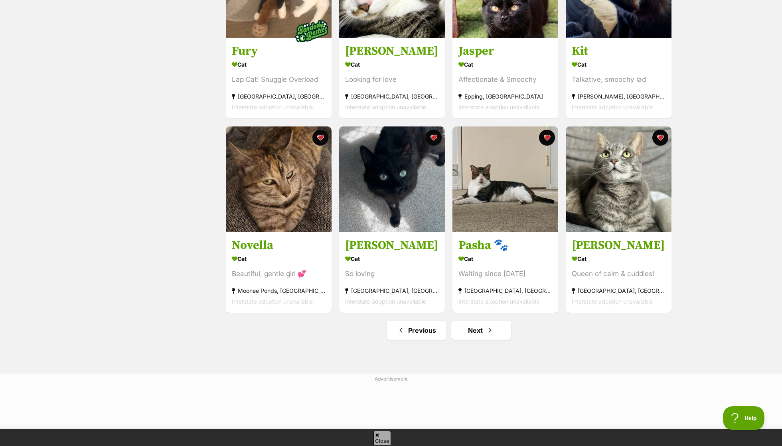
scroll to position [820, 0]
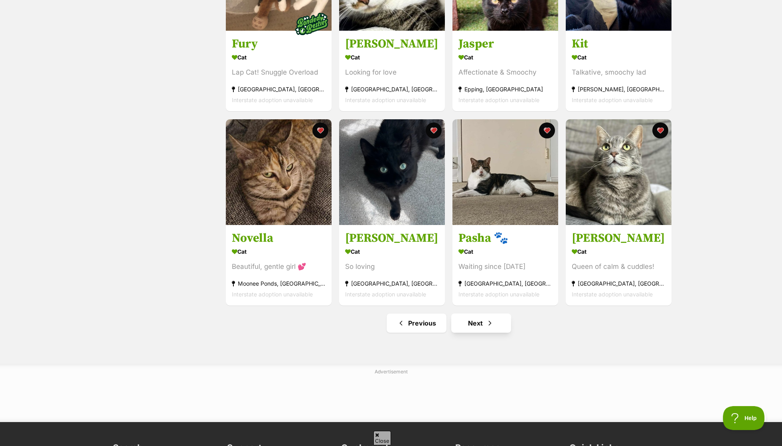
click at [493, 321] on span "Next page" at bounding box center [490, 323] width 8 height 10
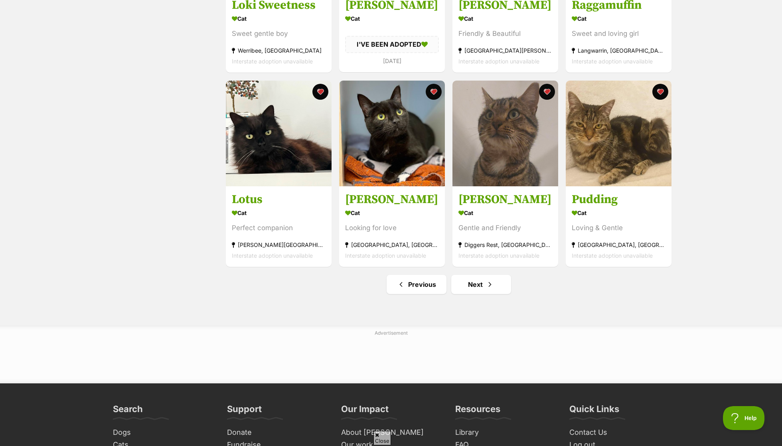
scroll to position [861, 0]
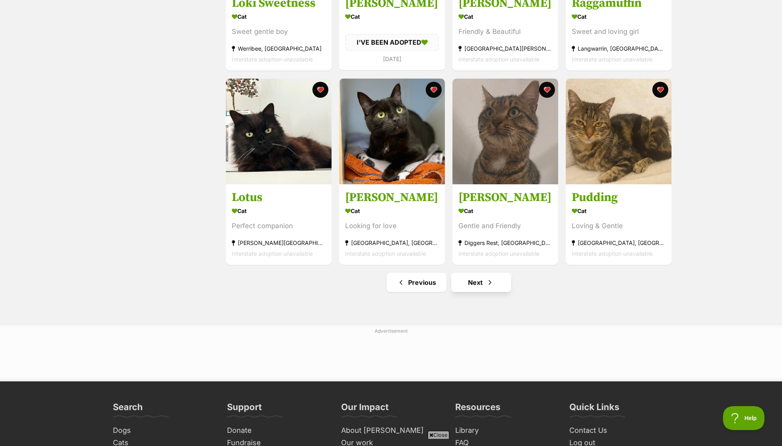
click at [486, 280] on span "Next page" at bounding box center [490, 283] width 8 height 10
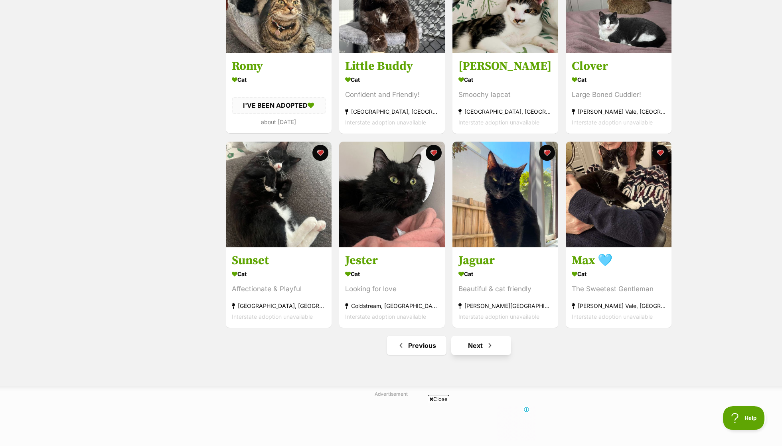
click at [487, 345] on span "Next page" at bounding box center [490, 346] width 8 height 10
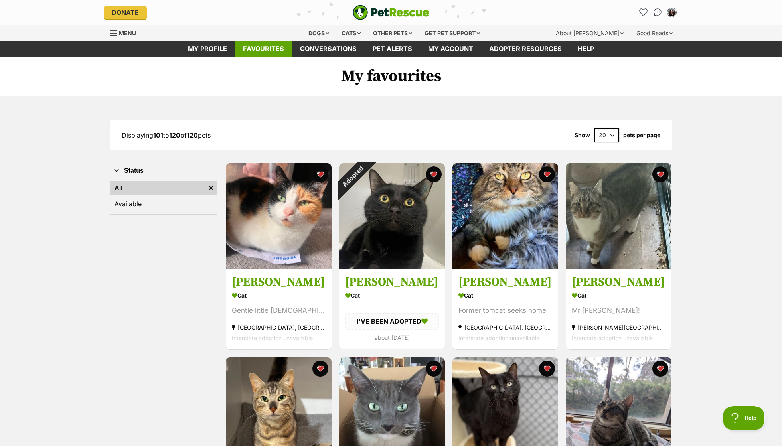
click at [261, 51] on link "Favourites" at bounding box center [263, 49] width 57 height 16
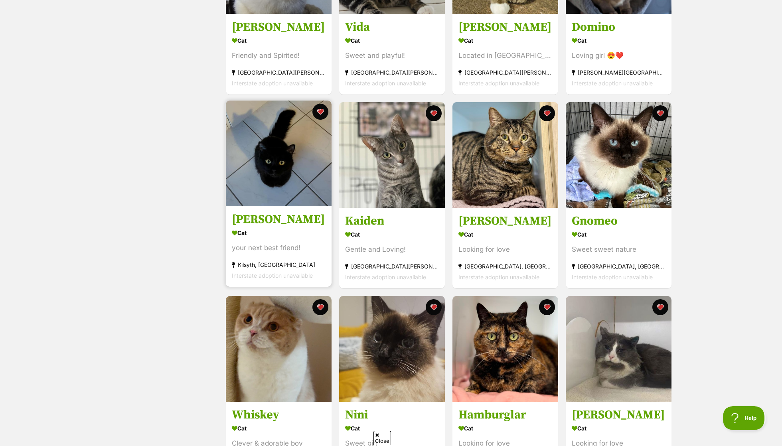
scroll to position [458, 0]
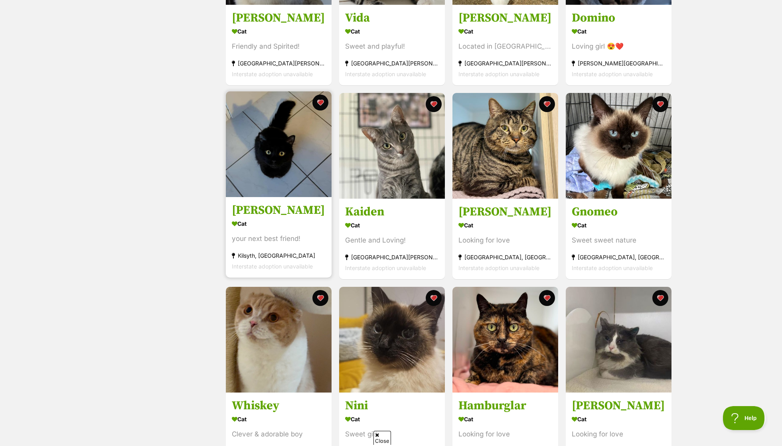
click at [245, 224] on div "Cat" at bounding box center [279, 224] width 94 height 12
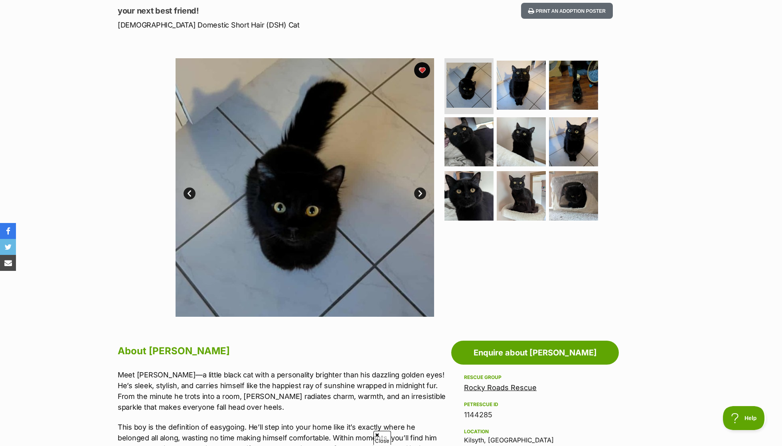
click at [434, 196] on section "Available 1 of 9 images 1 of 9 images 1 of 9 images 1 of 9 images 1 of 9 images…" at bounding box center [391, 181] width 455 height 270
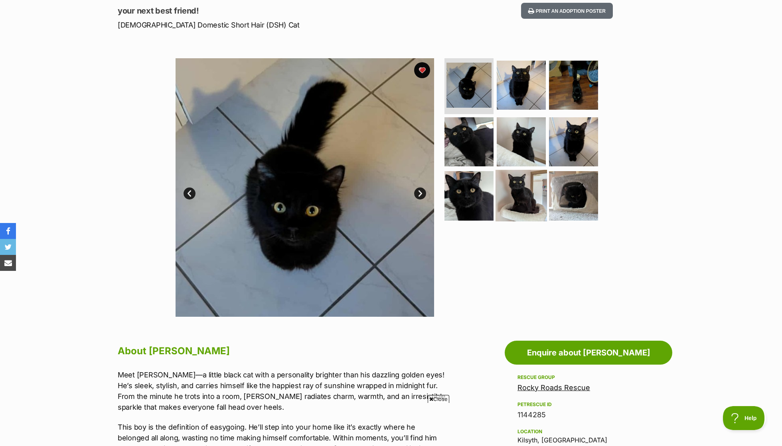
click at [529, 190] on img at bounding box center [520, 195] width 51 height 51
click at [464, 189] on img at bounding box center [468, 195] width 51 height 51
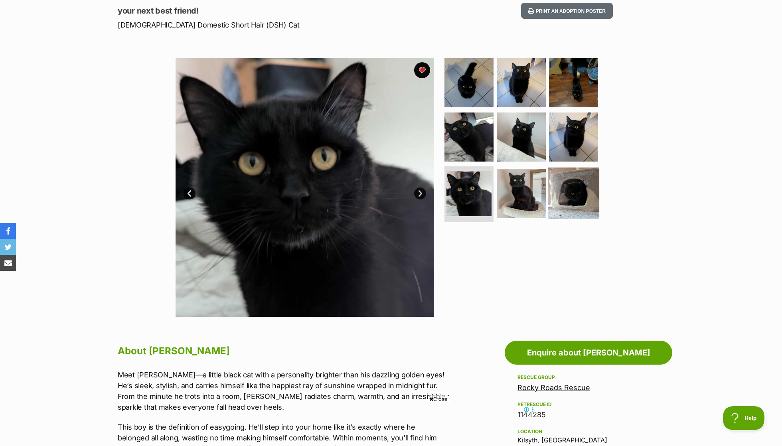
click at [568, 210] on img at bounding box center [573, 193] width 51 height 51
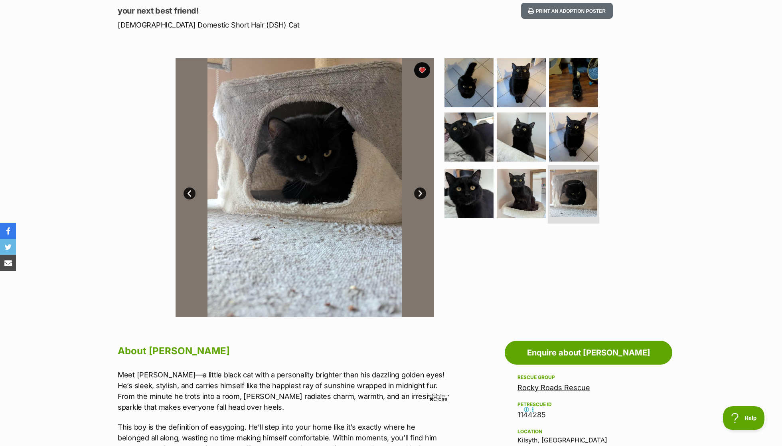
click at [578, 170] on img at bounding box center [573, 193] width 47 height 47
click at [567, 136] on img at bounding box center [573, 136] width 51 height 51
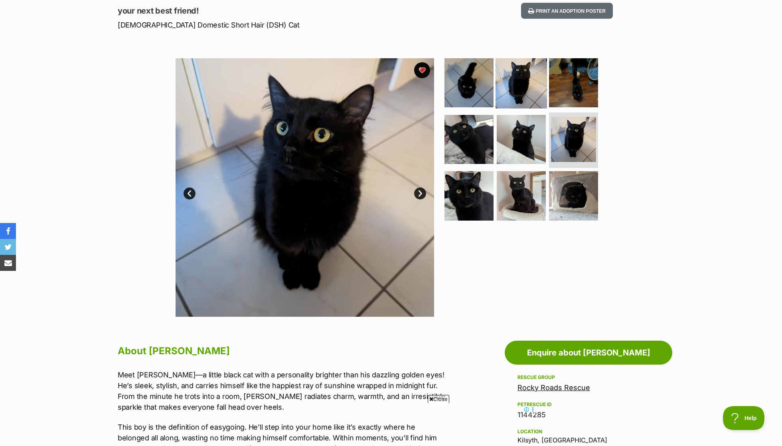
click at [523, 89] on img at bounding box center [520, 82] width 51 height 51
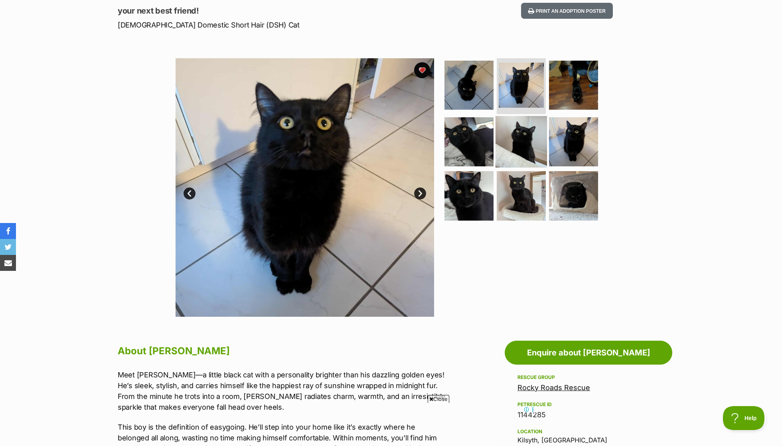
click at [531, 133] on img at bounding box center [520, 141] width 51 height 51
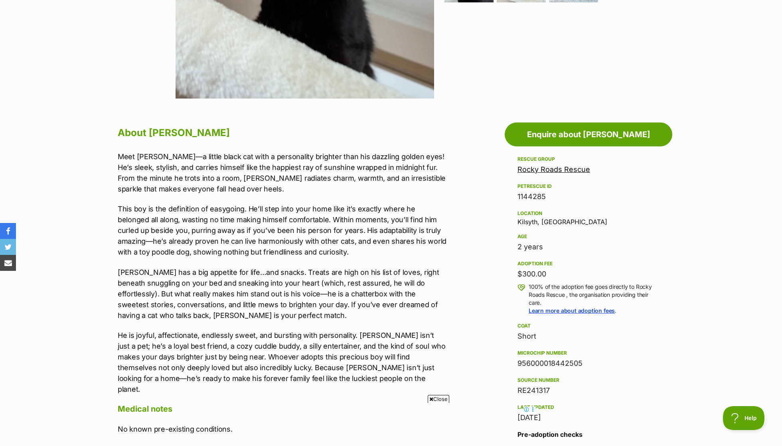
scroll to position [327, 0]
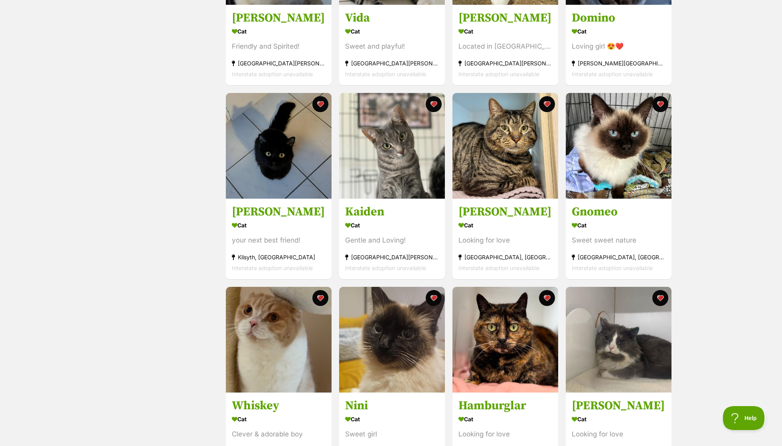
click at [428, 263] on div "Interstate adoption unavailable" at bounding box center [392, 268] width 94 height 11
